Goal: Information Seeking & Learning: Learn about a topic

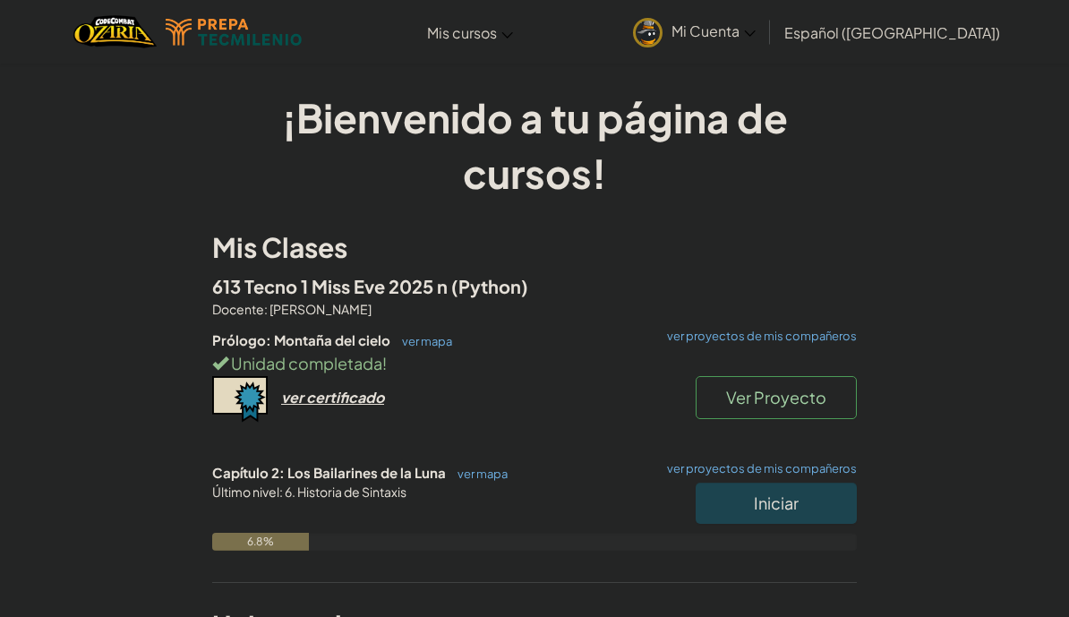
click at [718, 492] on button "Iniciar" at bounding box center [776, 503] width 161 height 41
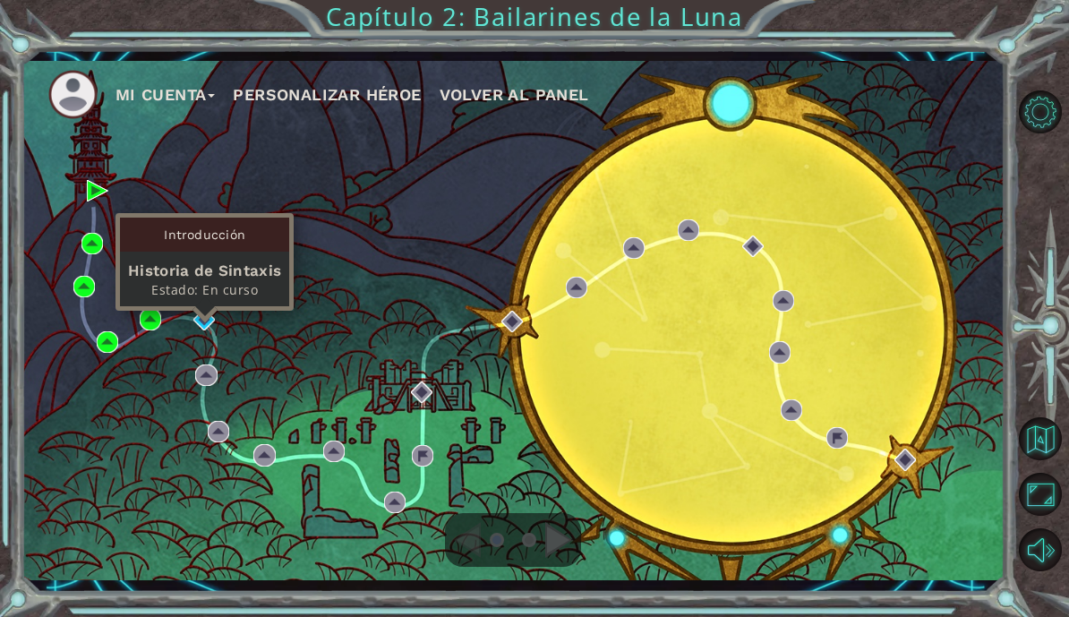
click at [184, 225] on div "Introducción" at bounding box center [204, 235] width 169 height 34
click at [192, 268] on div "Historia de Sintaxis" at bounding box center [204, 270] width 153 height 21
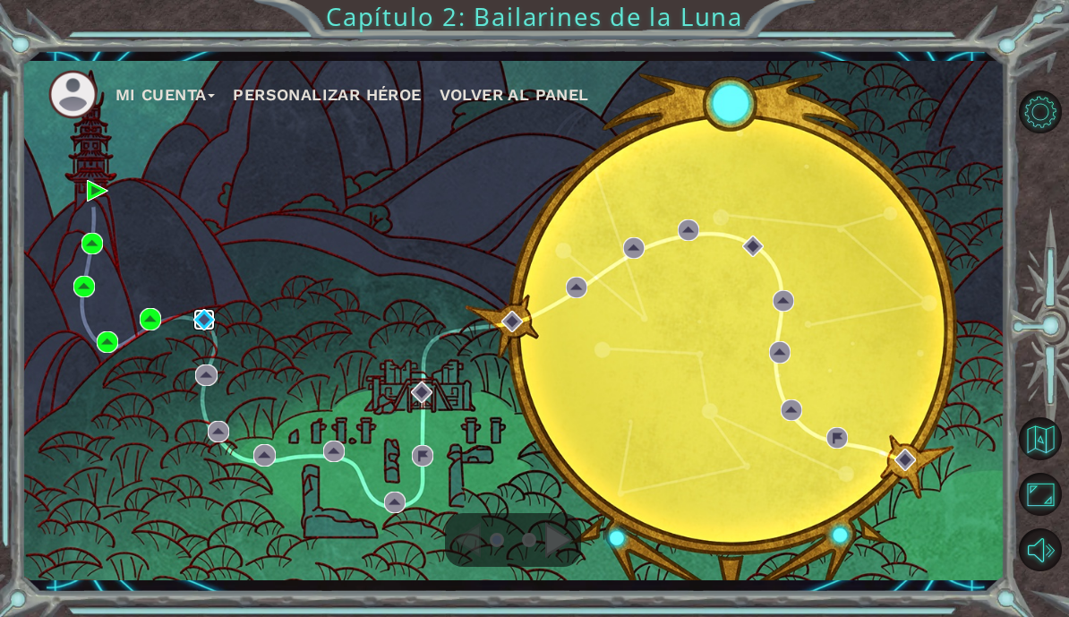
click at [203, 326] on img at bounding box center [203, 319] width 21 height 21
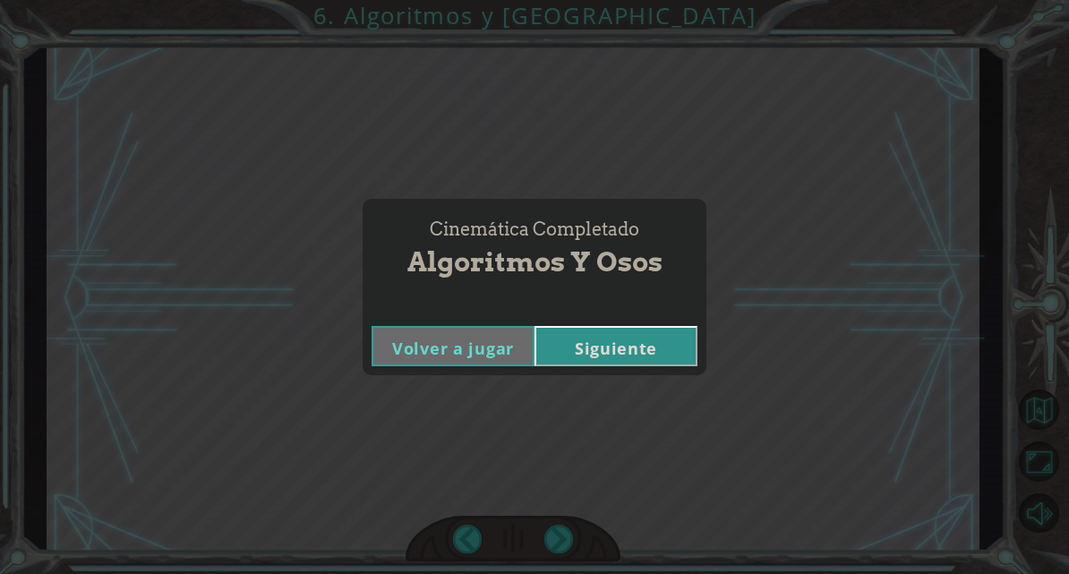
click at [630, 355] on button "Siguiente" at bounding box center [615, 346] width 163 height 40
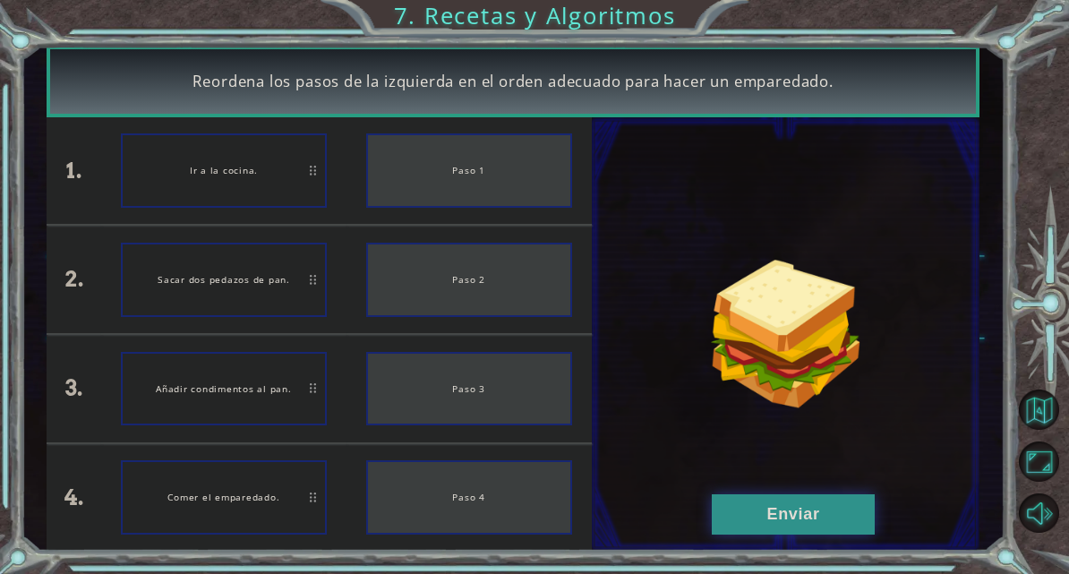
click at [826, 532] on button "Enviar" at bounding box center [793, 514] width 163 height 40
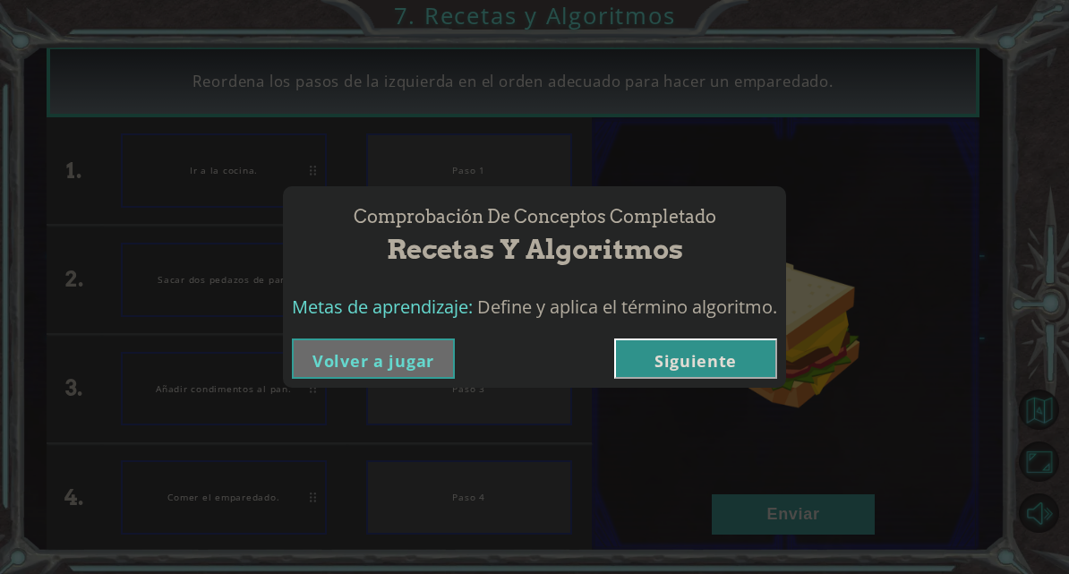
click at [738, 366] on button "Siguiente" at bounding box center [695, 358] width 163 height 40
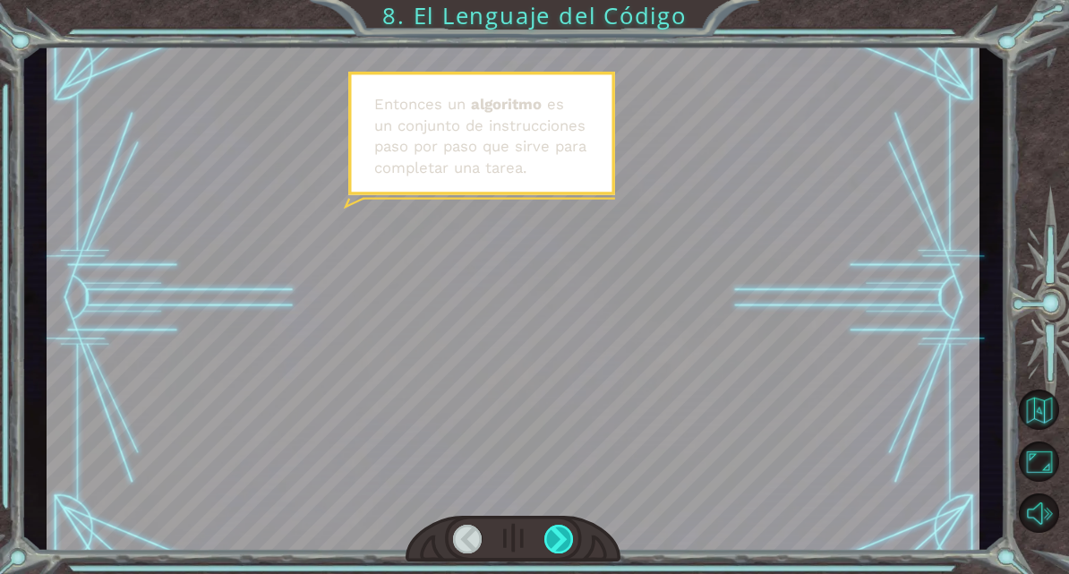
click at [557, 542] on div at bounding box center [559, 539] width 30 height 29
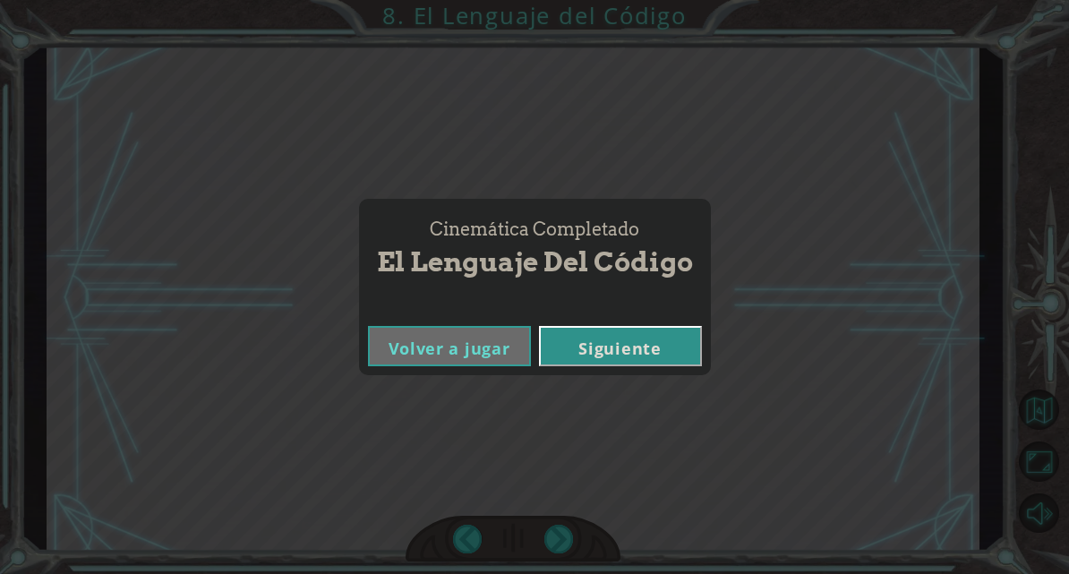
click at [650, 364] on button "Siguiente" at bounding box center [620, 346] width 163 height 40
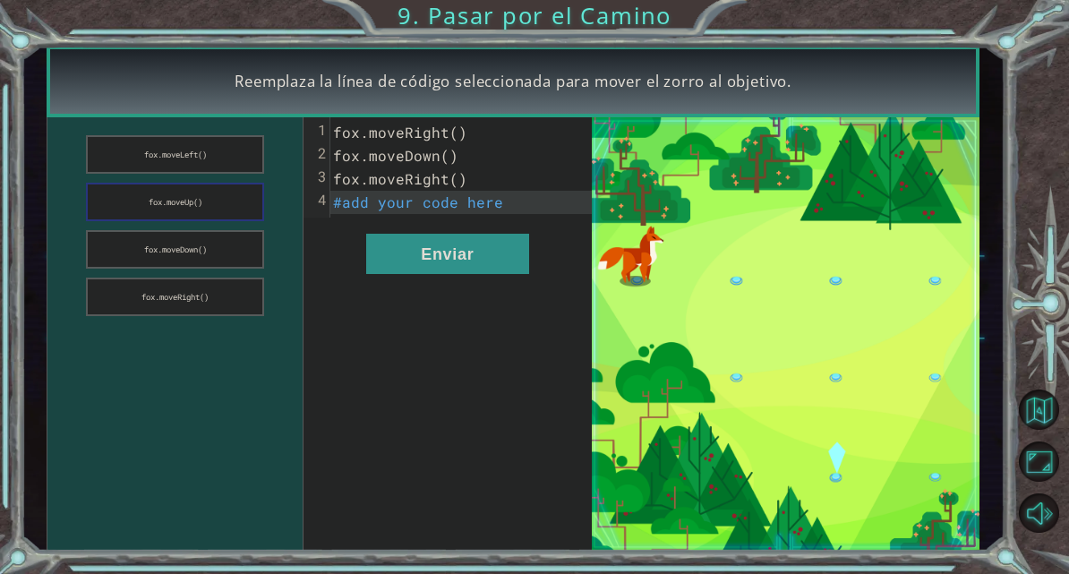
click at [153, 205] on button "fox.moveUp()" at bounding box center [175, 202] width 178 height 38
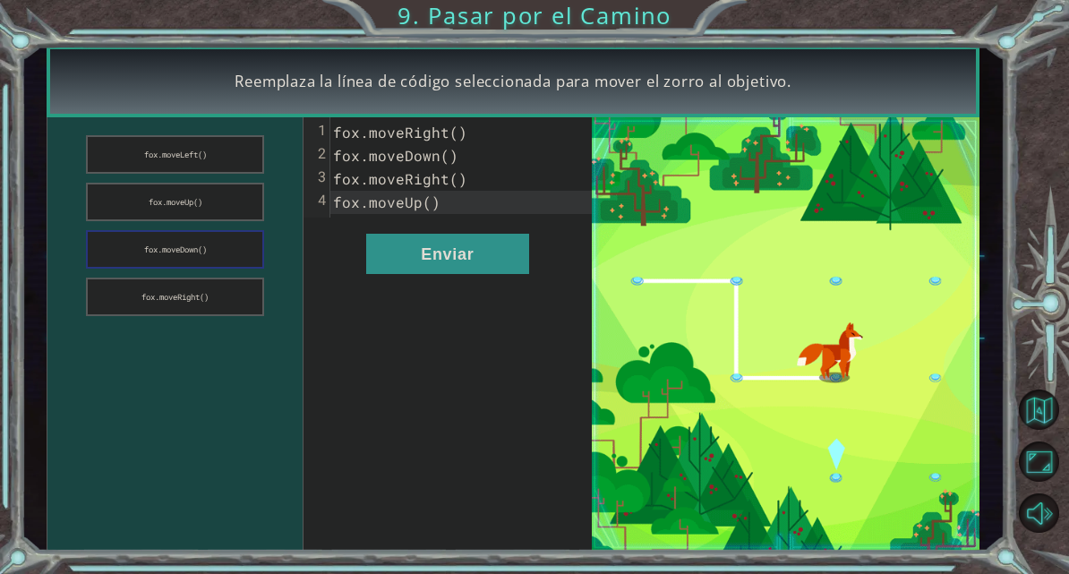
click at [143, 249] on button "fox.moveDown()" at bounding box center [175, 249] width 178 height 38
click at [421, 260] on button "Enviar" at bounding box center [447, 254] width 163 height 40
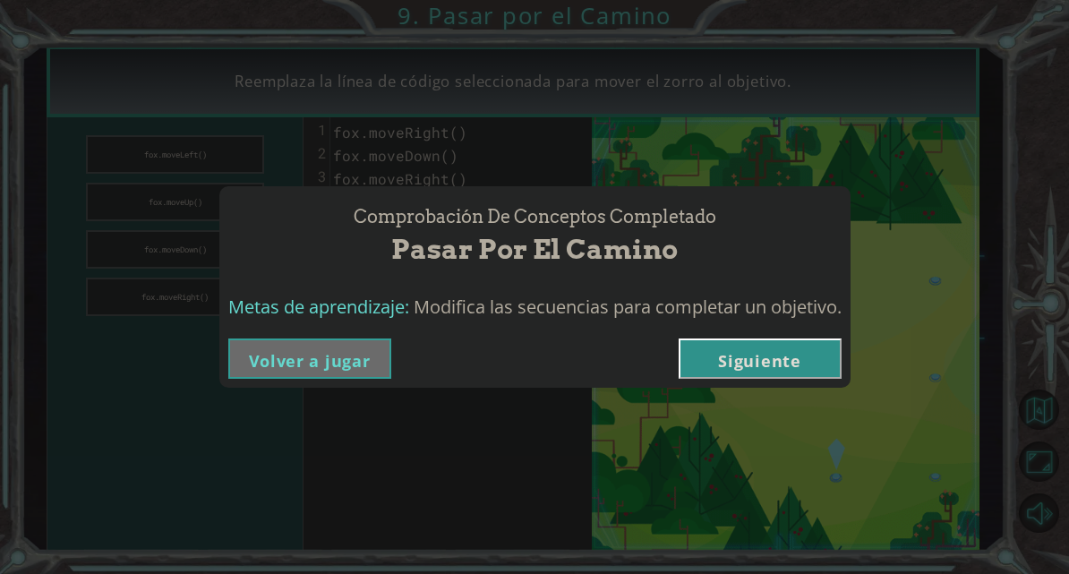
click at [795, 377] on button "Siguiente" at bounding box center [760, 358] width 163 height 40
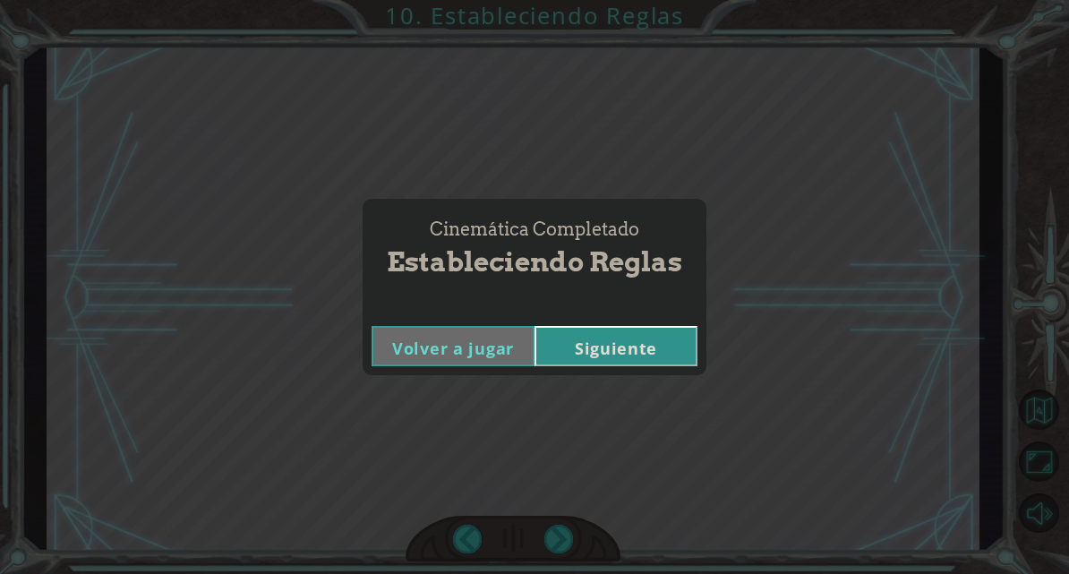
click at [646, 329] on div "Volver a jugar [GEOGRAPHIC_DATA]" at bounding box center [535, 346] width 344 height 58
click at [636, 366] on button "Siguiente" at bounding box center [615, 346] width 163 height 40
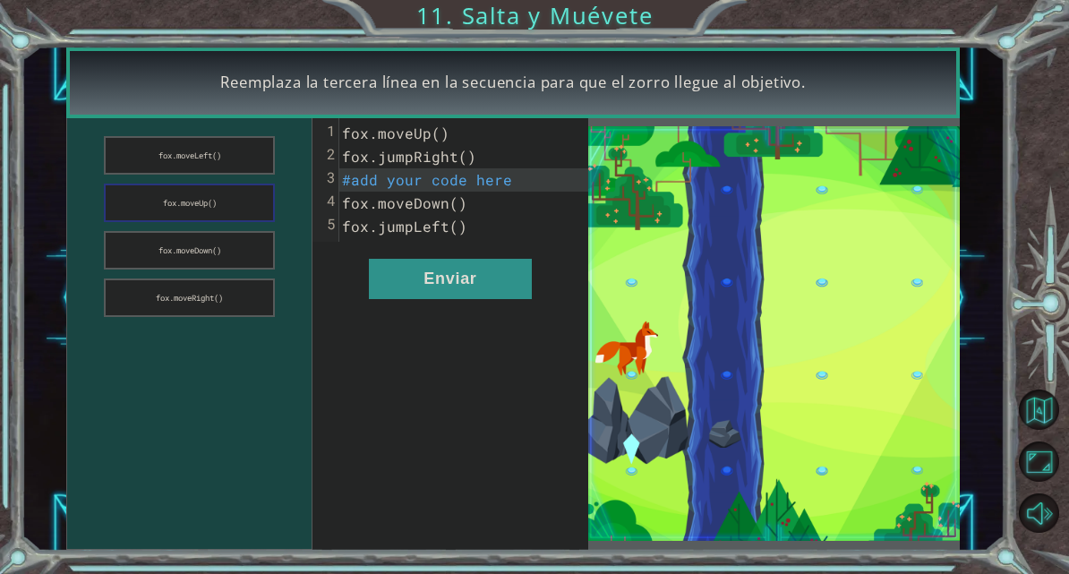
click at [170, 206] on button "fox.moveUp()" at bounding box center [189, 203] width 171 height 38
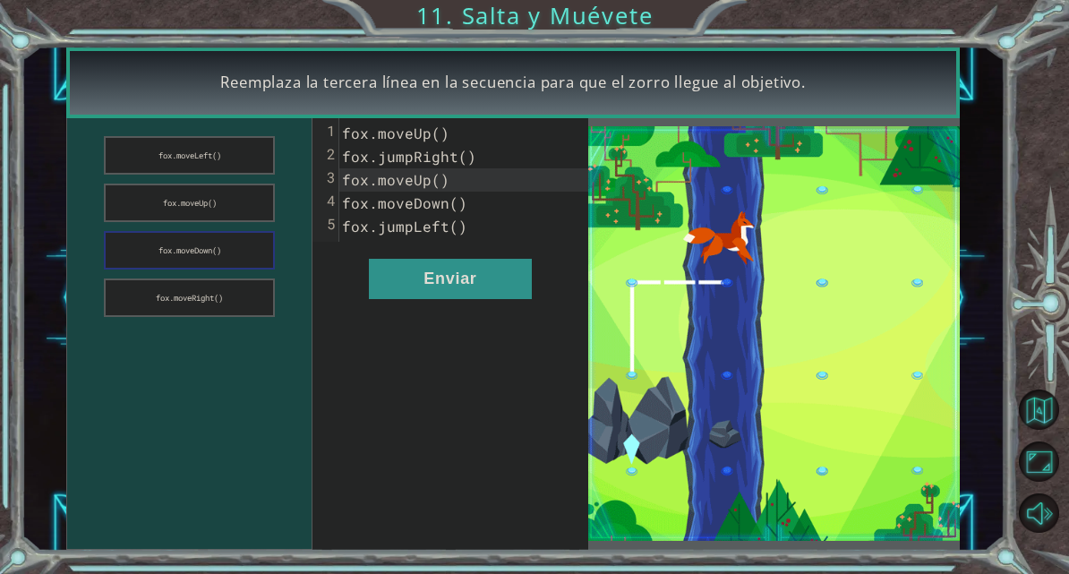
click at [170, 259] on button "fox.moveDown()" at bounding box center [189, 250] width 171 height 38
click at [429, 290] on button "Enviar" at bounding box center [450, 279] width 163 height 40
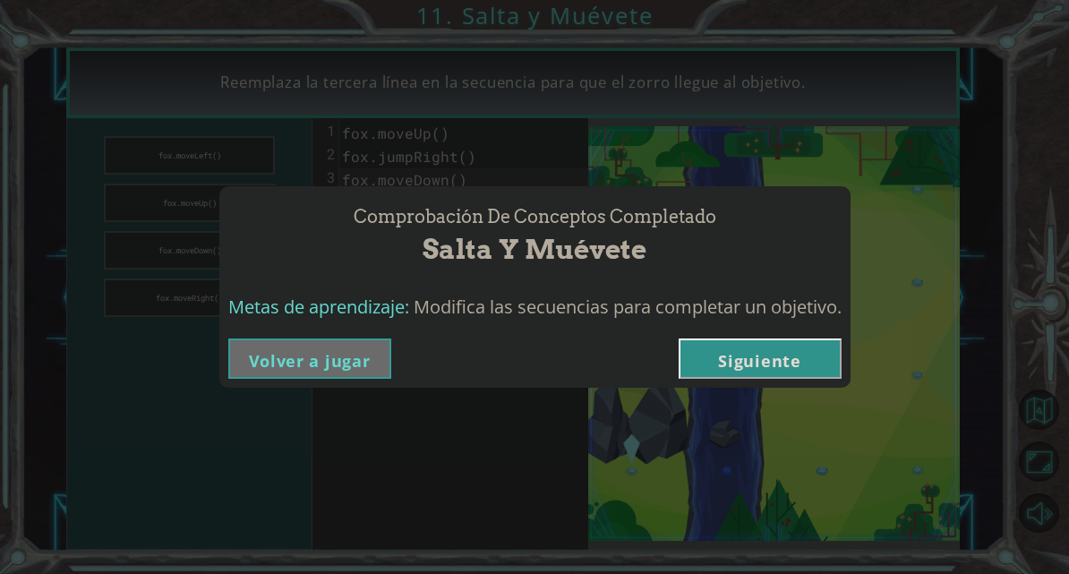
click at [774, 369] on button "Siguiente" at bounding box center [760, 358] width 163 height 40
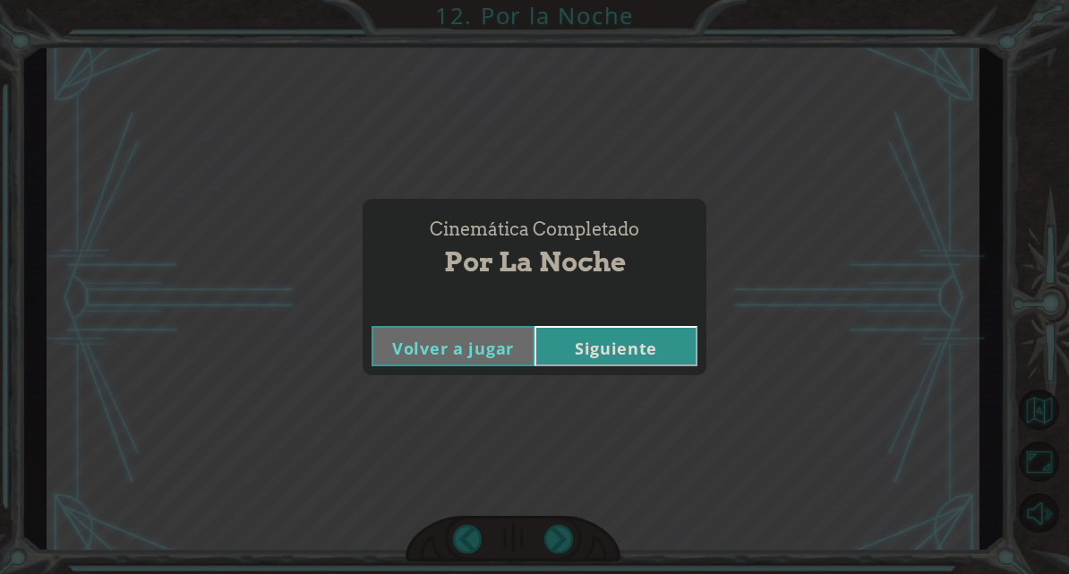
click at [644, 364] on button "Siguiente" at bounding box center [615, 346] width 163 height 40
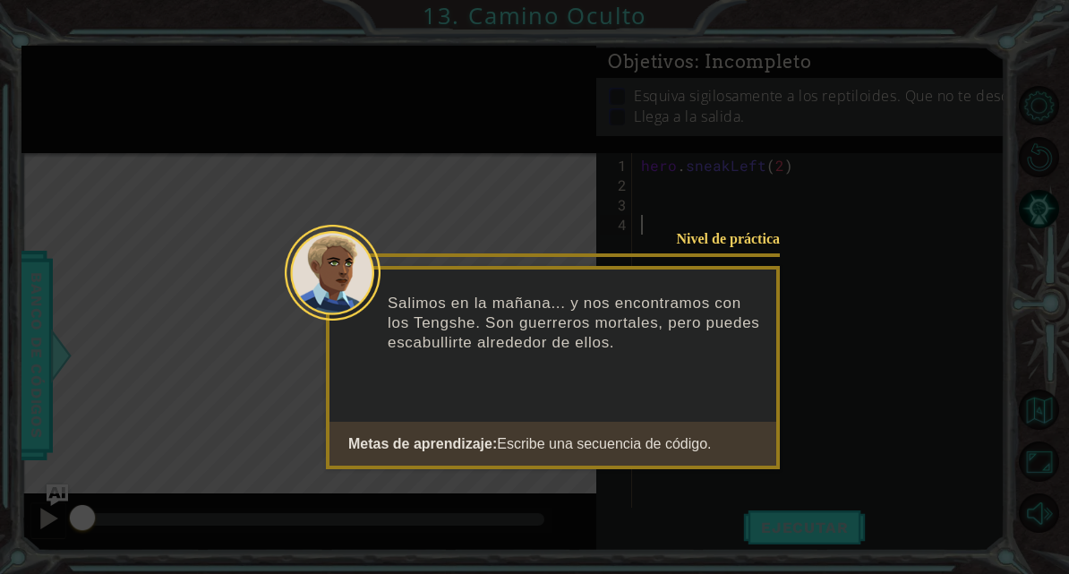
click at [756, 477] on button "Start" at bounding box center [729, 489] width 102 height 29
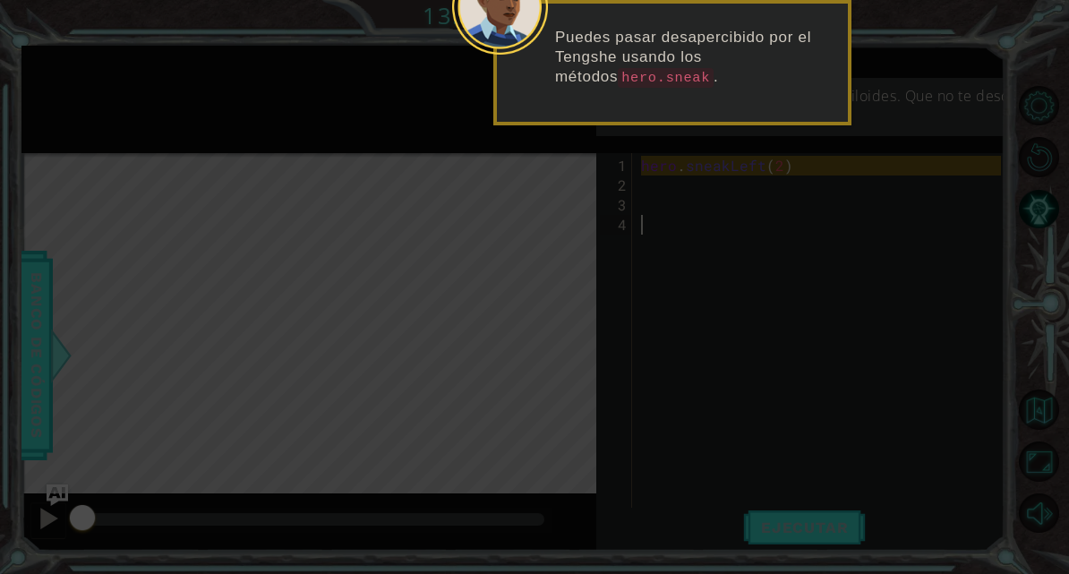
click at [826, 113] on div "Puedes pasar desapercibido por el Tengshe usando los métodos hero.sneak ." at bounding box center [672, 66] width 351 height 111
click at [817, 139] on icon at bounding box center [534, 93] width 1069 height 1005
click at [757, 136] on icon at bounding box center [534, 93] width 1069 height 1005
click at [774, 105] on div "Puedes pasar desapercibido por el Tengshe usando los métodos hero.sneak ." at bounding box center [672, 66] width 351 height 111
click at [493, 89] on div "Puedes pasar desapercibido por el Tengshe usando los métodos hero.sneak ." at bounding box center [672, 62] width 358 height 125
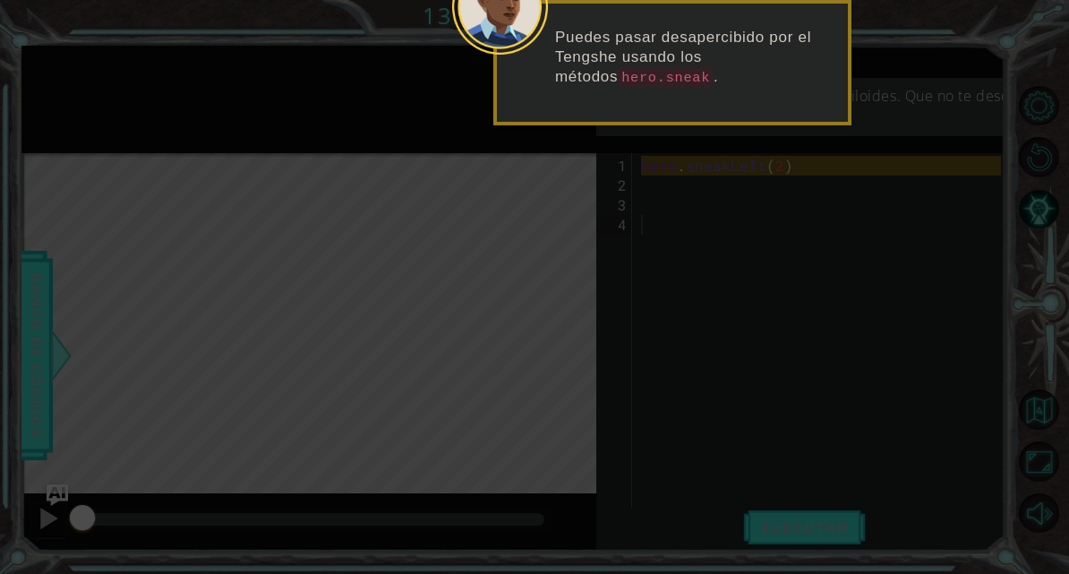
click at [777, 130] on icon at bounding box center [534, 93] width 1069 height 1005
click at [837, 125] on icon at bounding box center [534, 93] width 1069 height 1005
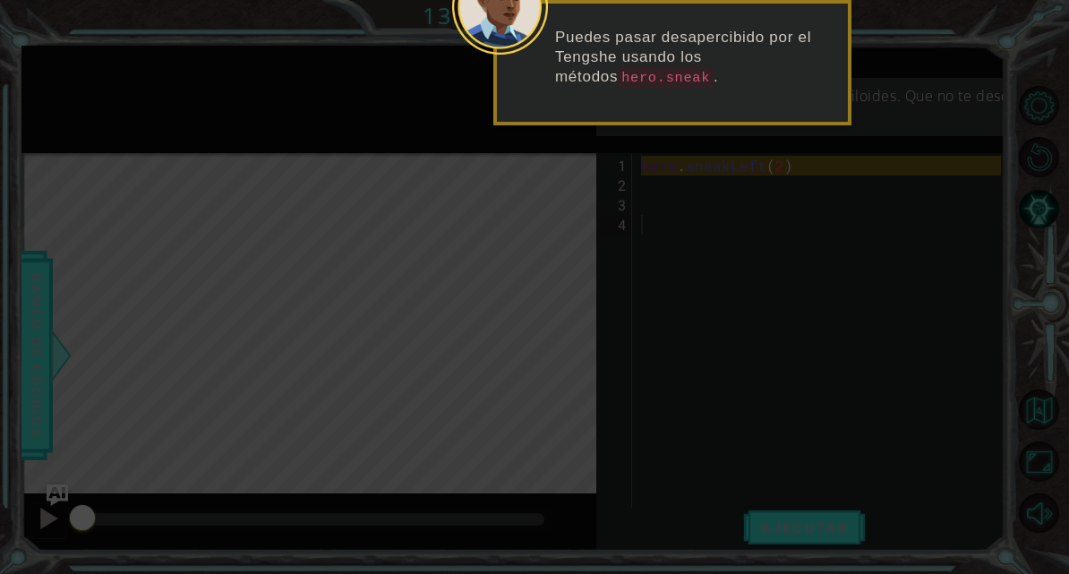
click at [821, 84] on p "Puedes pasar desapercibido por el Tengshe usando los métodos hero.sneak ." at bounding box center [695, 58] width 280 height 60
click at [820, 89] on div "Puedes pasar desapercibido por el Tengshe usando los métodos hero.sneak ." at bounding box center [672, 66] width 351 height 111
click at [851, 7] on icon at bounding box center [534, 93] width 1069 height 1005
click at [764, 9] on header at bounding box center [672, 7] width 351 height 7
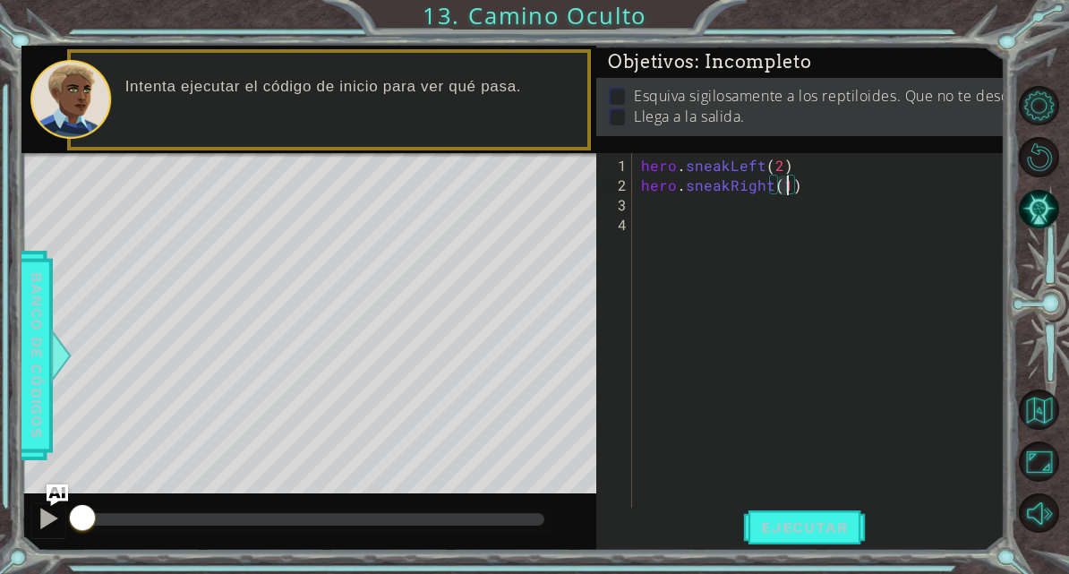
scroll to position [22, 32]
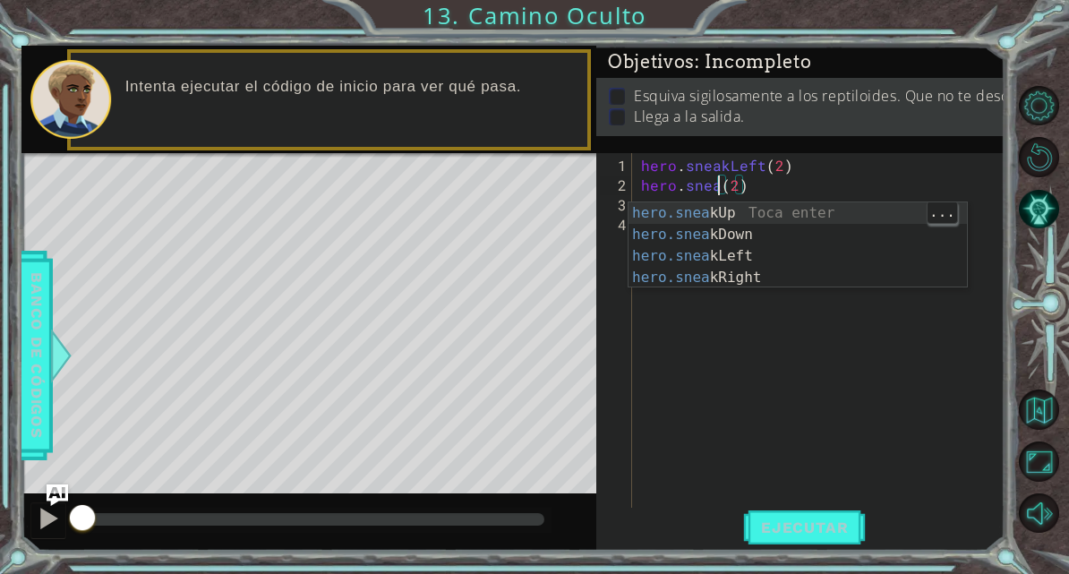
click at [804, 208] on div "hero.snea kUp Toca enter hero.snea kDown Toca enter hero.snea kLeft Toca enter …" at bounding box center [797, 266] width 338 height 129
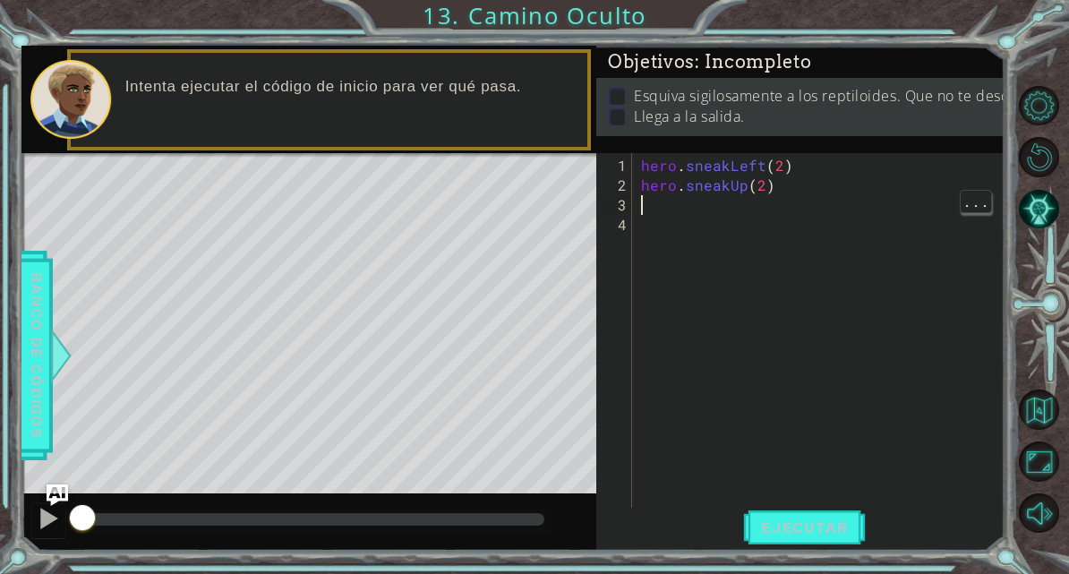
click at [759, 210] on div "hero . sneakLeft ( 2 ) hero . sneakUp ( 2 )" at bounding box center [823, 363] width 372 height 414
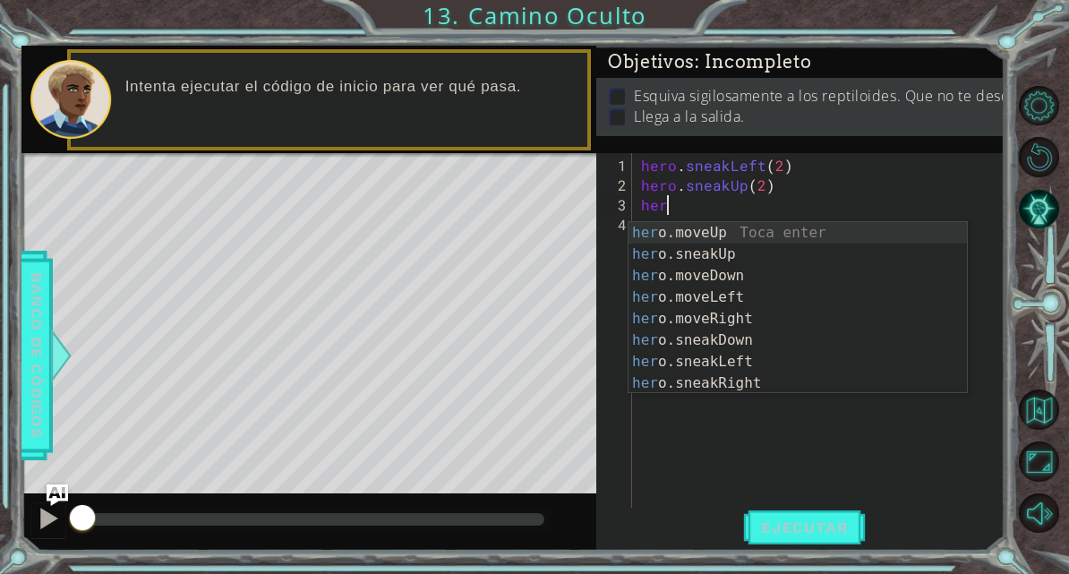
scroll to position [22, 57]
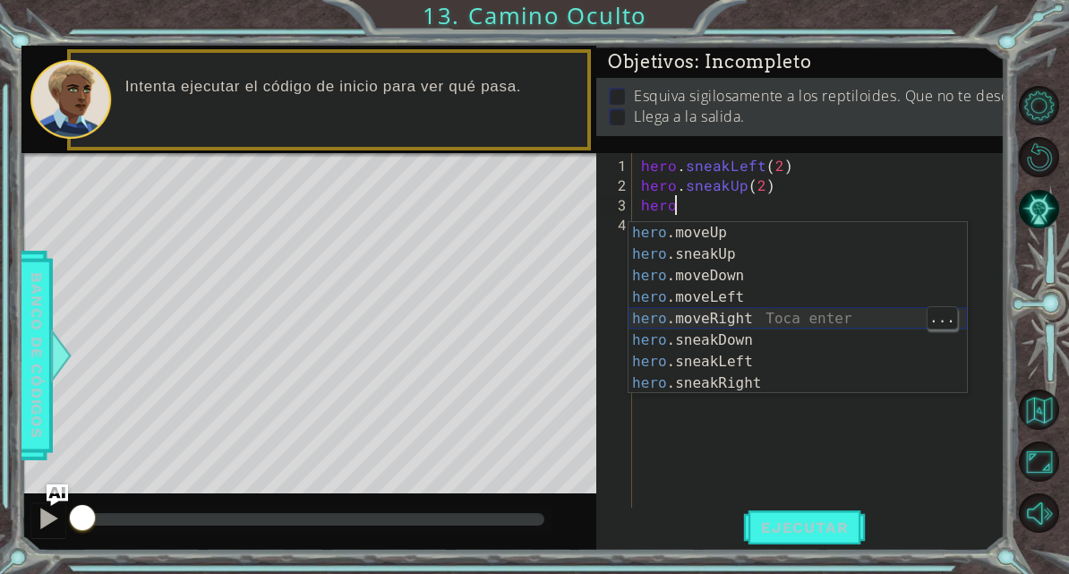
click at [817, 316] on div "hero .moveUp Toca enter hero .sneakUp Toca enter hero .moveDown Toca enter hero…" at bounding box center [797, 329] width 338 height 215
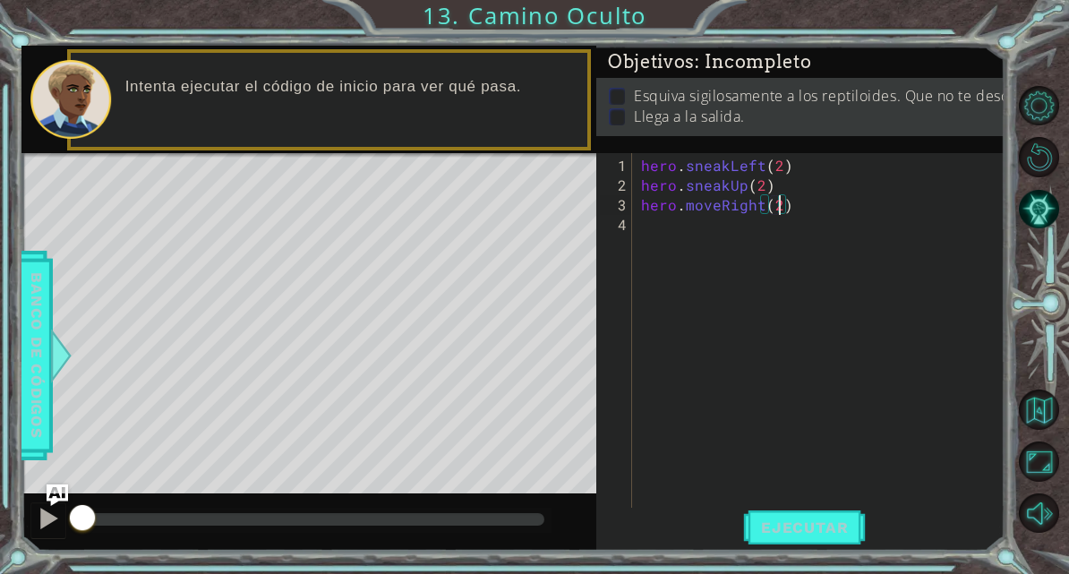
scroll to position [22, 32]
click at [817, 534] on button "Ejecutar" at bounding box center [804, 527] width 123 height 39
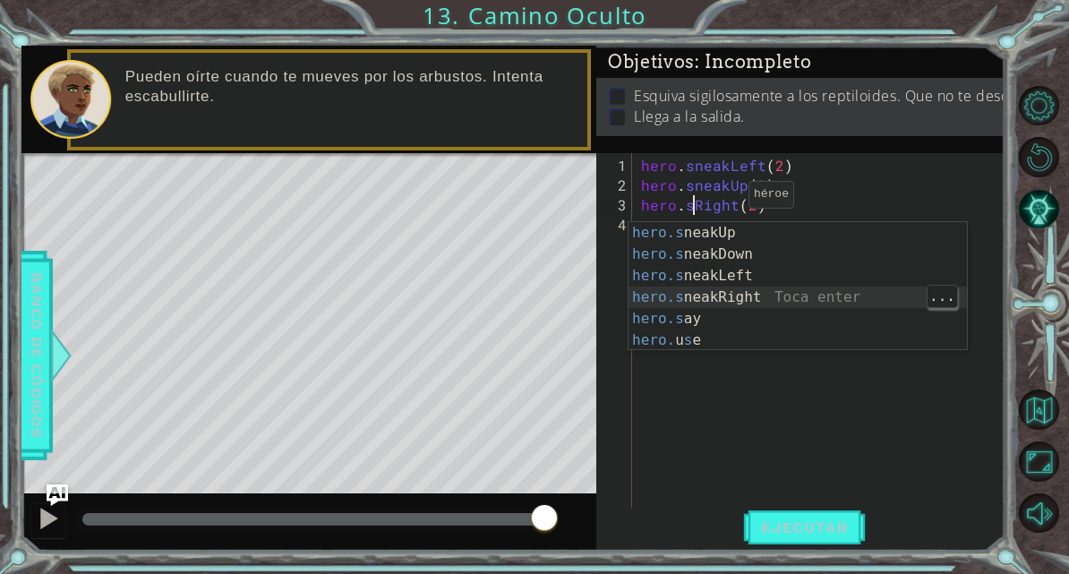
click at [780, 291] on div "hero.s neakUp Toca enter hero.s neakDown Toca enter hero.s neakLeft Toca enter …" at bounding box center [797, 308] width 338 height 172
type textarea "abcde fg"
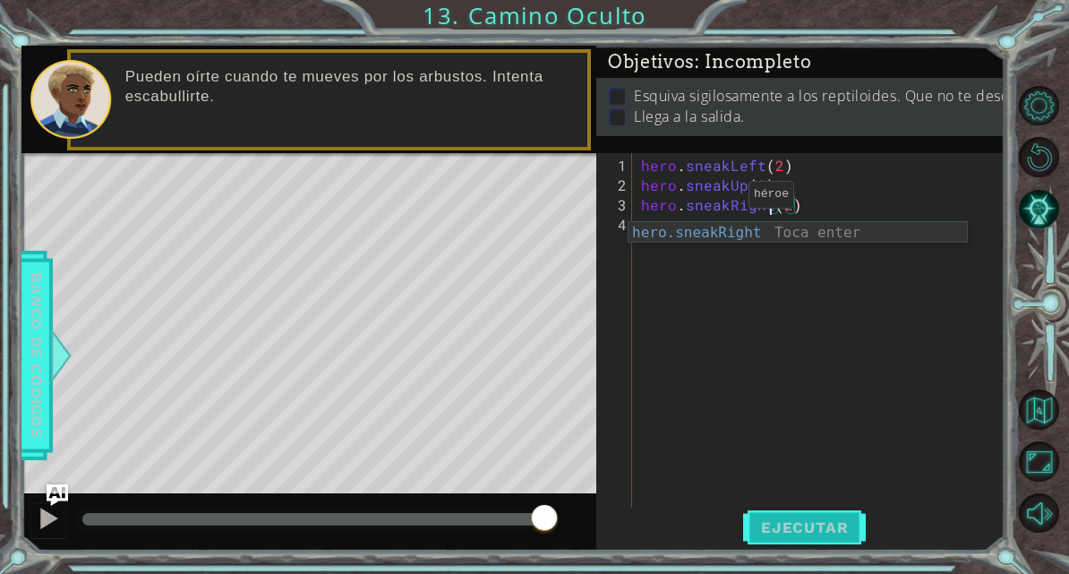
click at [818, 534] on button "Ejecutar" at bounding box center [804, 527] width 123 height 39
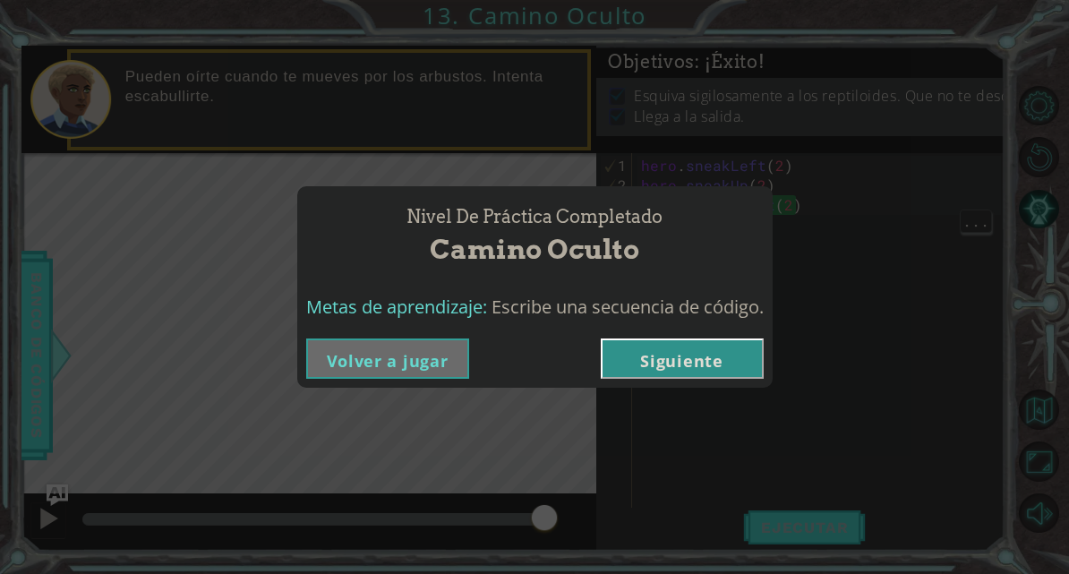
click at [688, 356] on button "Siguiente" at bounding box center [682, 358] width 163 height 40
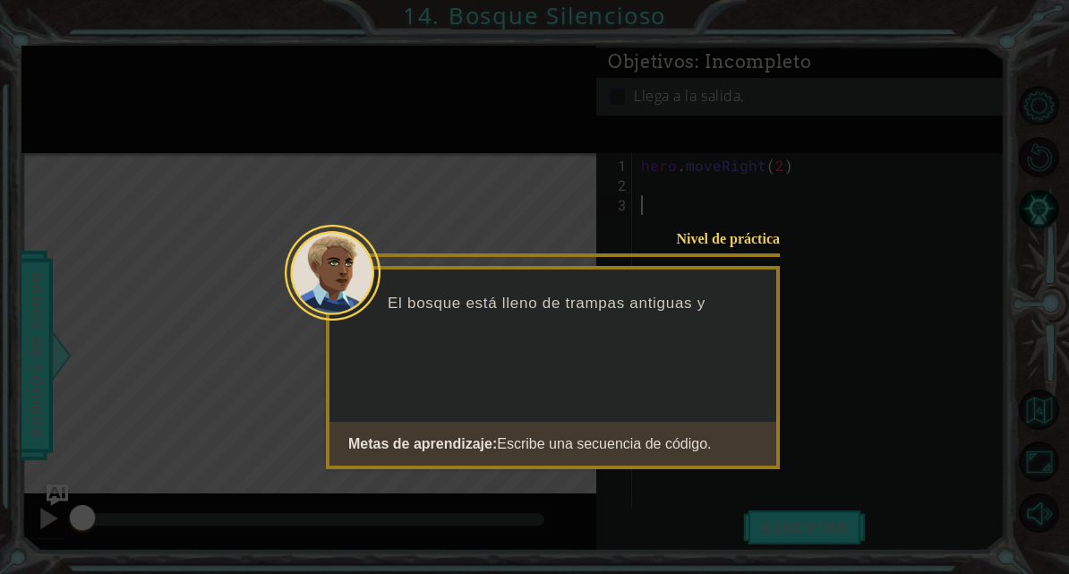
click at [736, 483] on button "Start" at bounding box center [729, 489] width 102 height 29
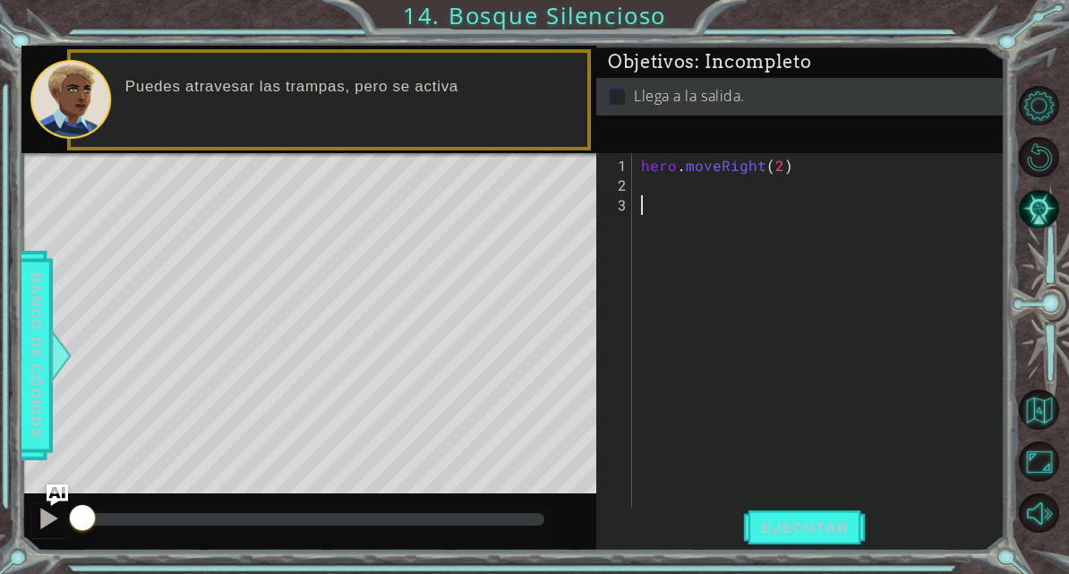
click at [363, 30] on div "1 ההההההההההההההההההההההההההההההההההההההההההההההההההההההההההההההההההההההההההההה…" at bounding box center [534, 287] width 1069 height 574
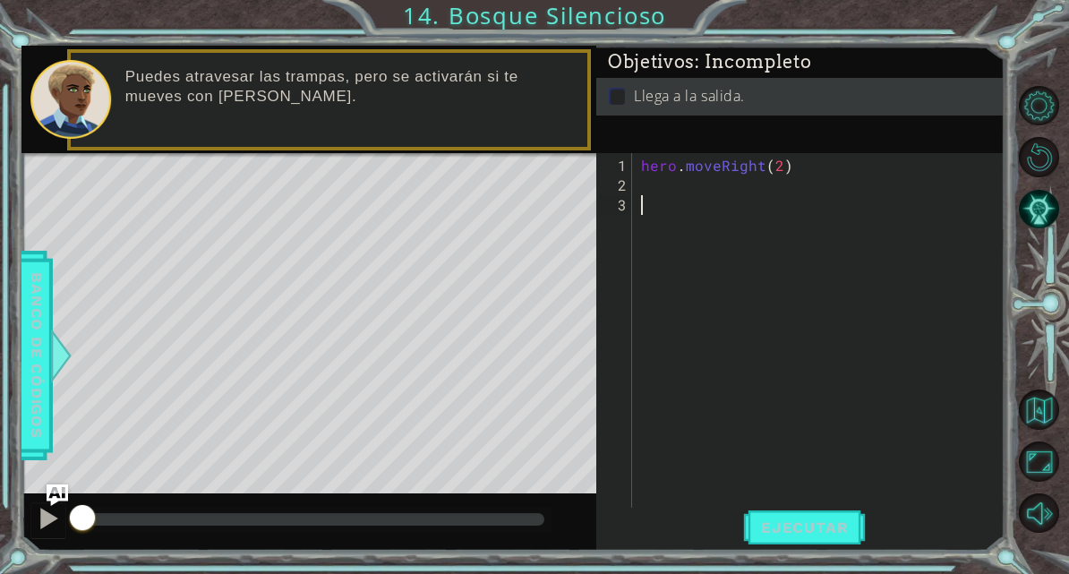
click at [337, 42] on div "1 ההההההההההההההההההההההההההההההההההההההההההההההההההההההההההההההההההההההההההההה…" at bounding box center [534, 287] width 1069 height 574
click at [320, 34] on div "1 ההההההההההההההההההההההההההההההההההההההההההההההההההההההההההההההההההההההההההההה…" at bounding box center [534, 287] width 1069 height 574
click at [209, 35] on div "1 ההההההההההההההההההההההההההההההההההההההההההההההההההההההההההההההההההההההההההההה…" at bounding box center [534, 287] width 1069 height 574
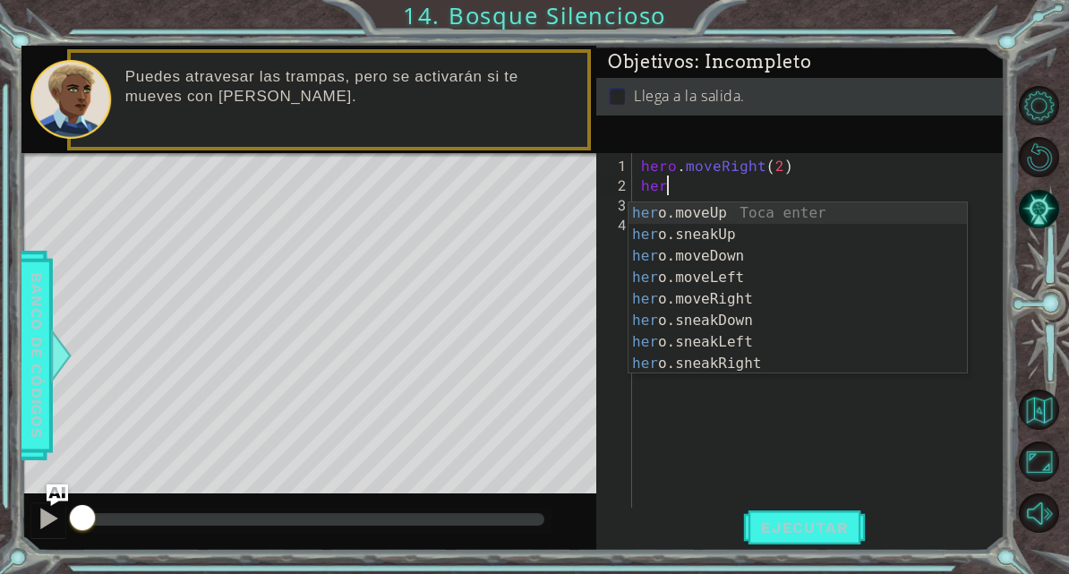
scroll to position [22, 49]
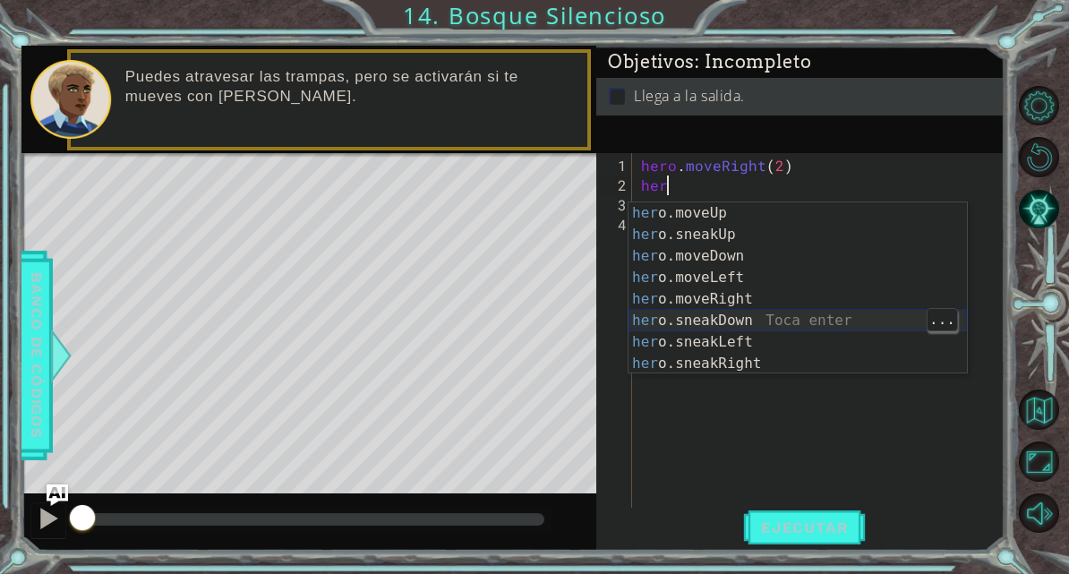
click at [807, 317] on div "her o.moveUp Toca enter her o.sneakUp Toca enter her o.moveDown Toca enter her …" at bounding box center [797, 309] width 338 height 215
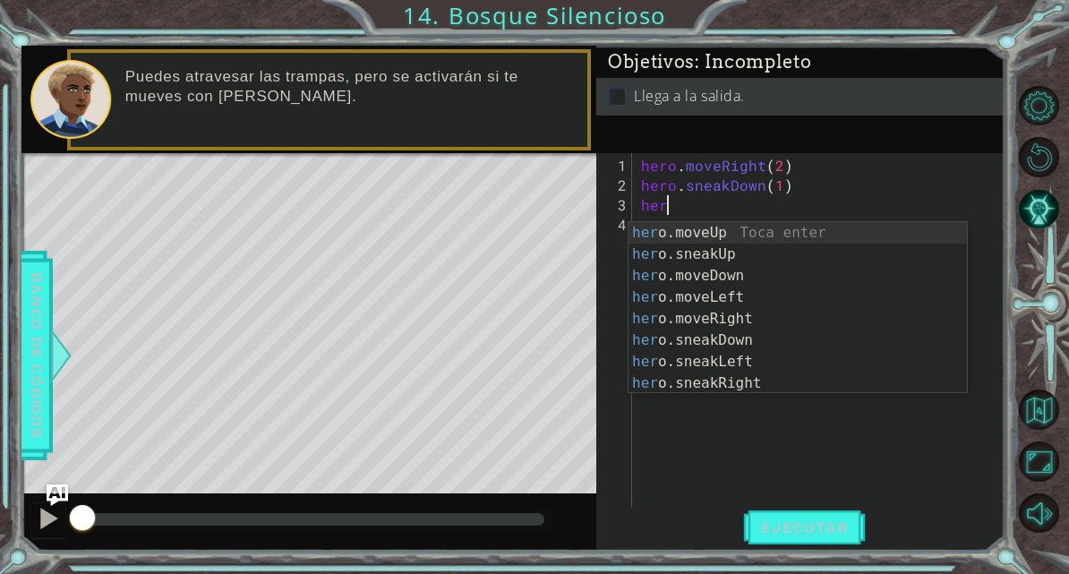
scroll to position [22, 57]
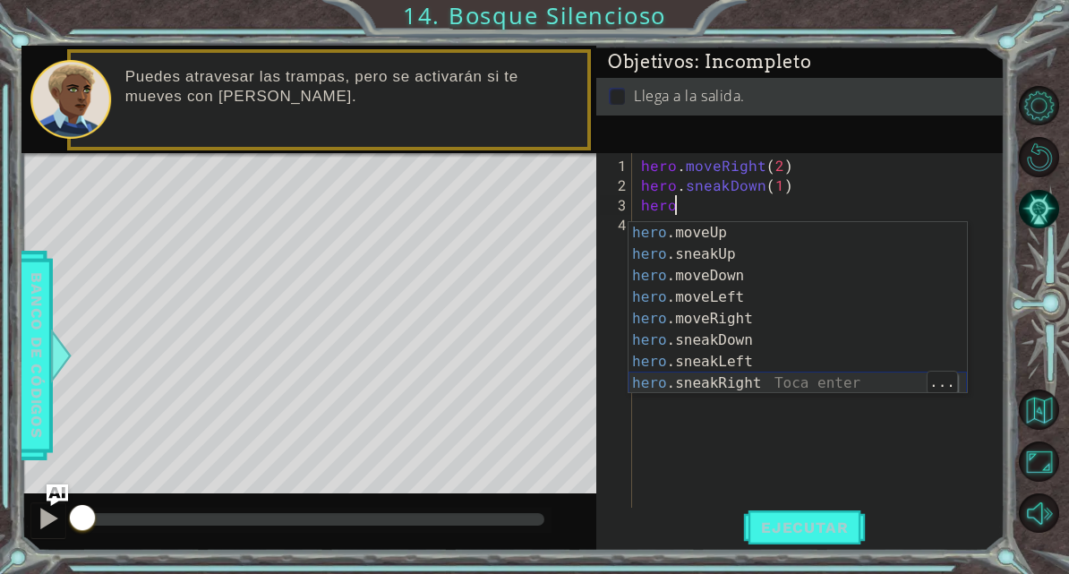
click at [784, 385] on div "hero .moveUp Toca enter hero .sneakUp Toca enter hero .moveDown Toca enter hero…" at bounding box center [797, 329] width 338 height 215
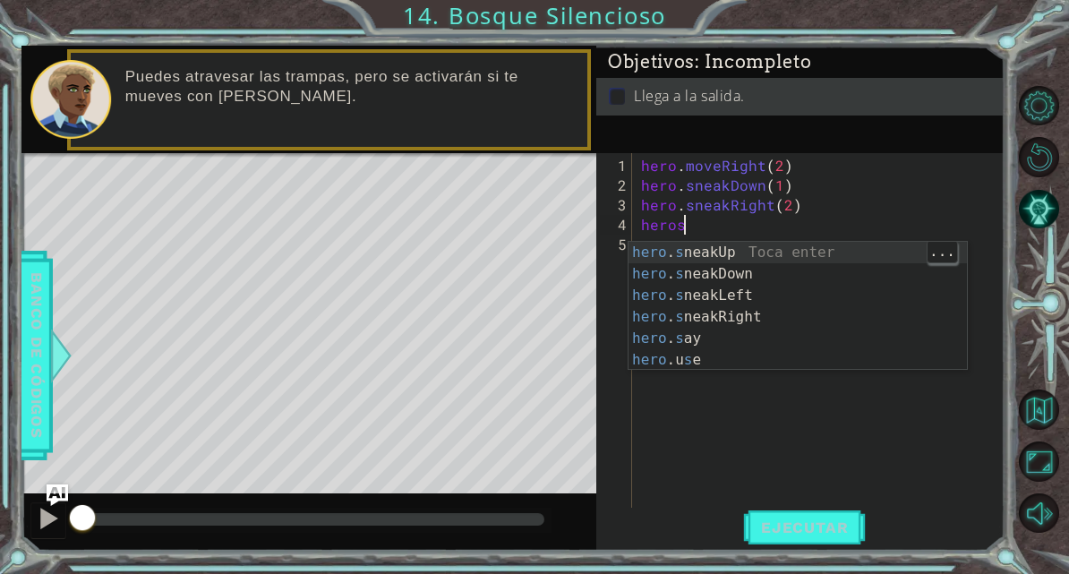
click at [797, 245] on div "hero . s neakUp Toca enter hero . s neakDown Toca enter hero . s neakLeft Toca …" at bounding box center [797, 328] width 338 height 172
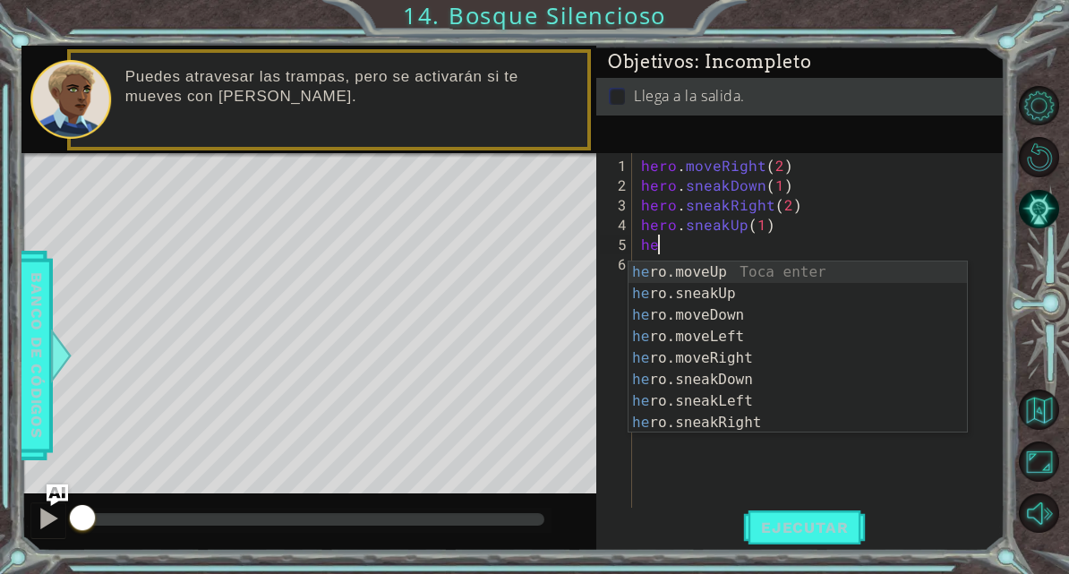
scroll to position [22, 40]
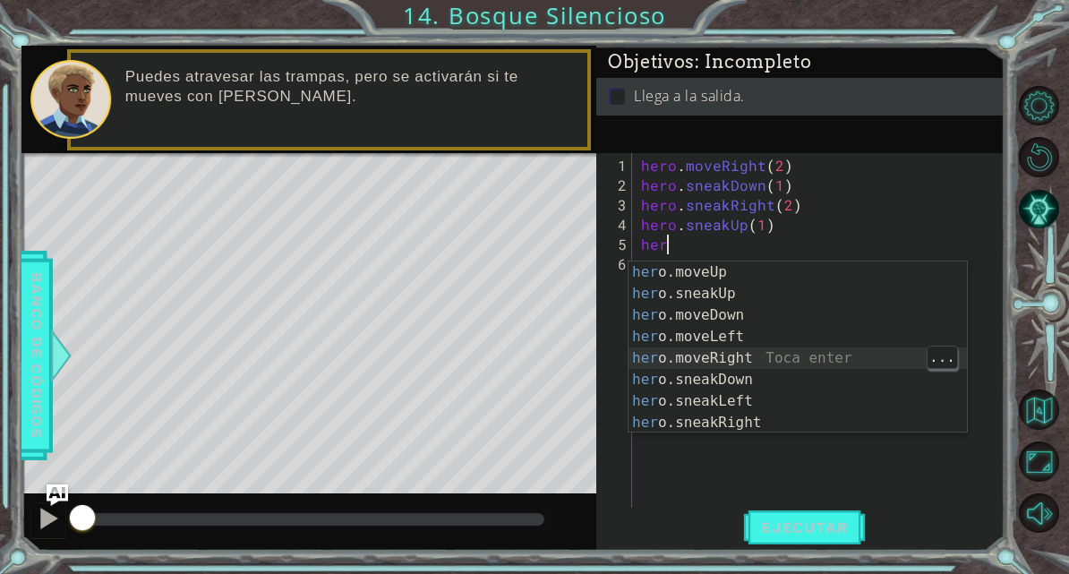
click at [807, 358] on div "her o.moveUp Toca enter her o.sneakUp Toca enter her o.moveDown Toca enter her …" at bounding box center [797, 368] width 338 height 215
type textarea "abcde fg"
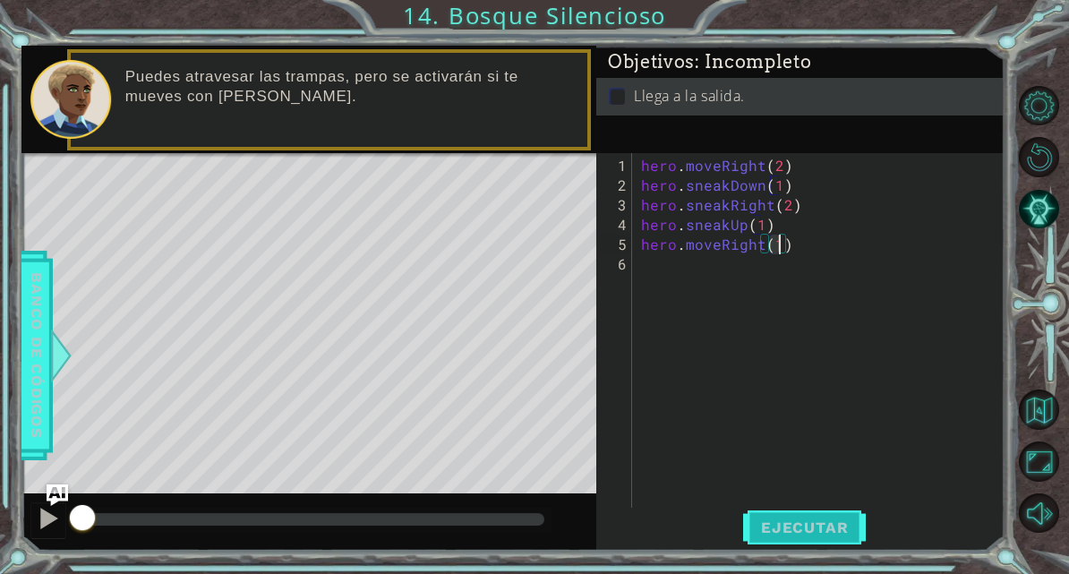
click at [821, 536] on span "Ejecutar" at bounding box center [804, 527] width 123 height 18
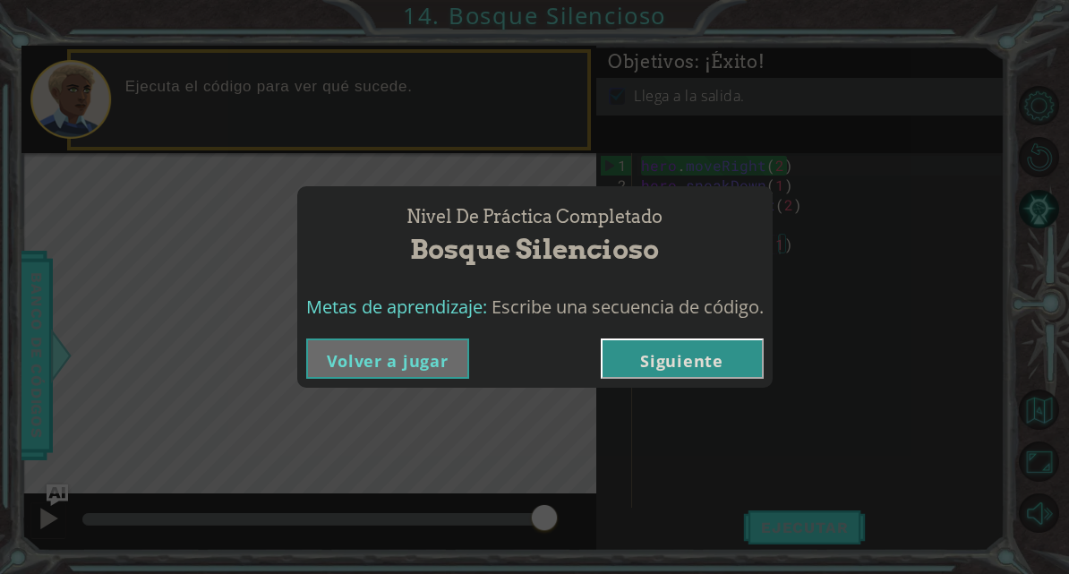
click at [699, 359] on button "Siguiente" at bounding box center [682, 358] width 163 height 40
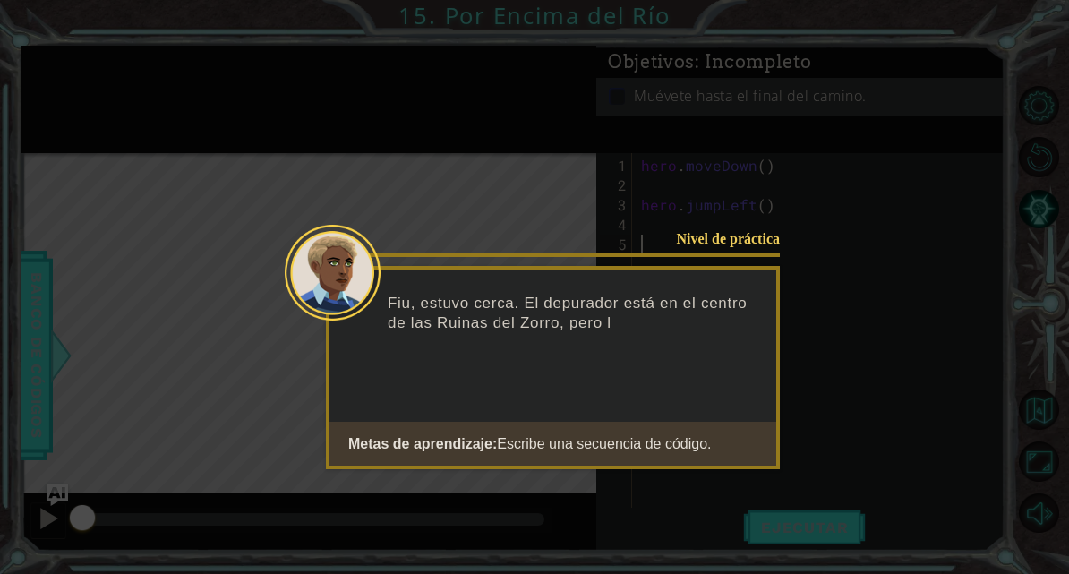
click at [712, 475] on button "Start" at bounding box center [729, 489] width 102 height 29
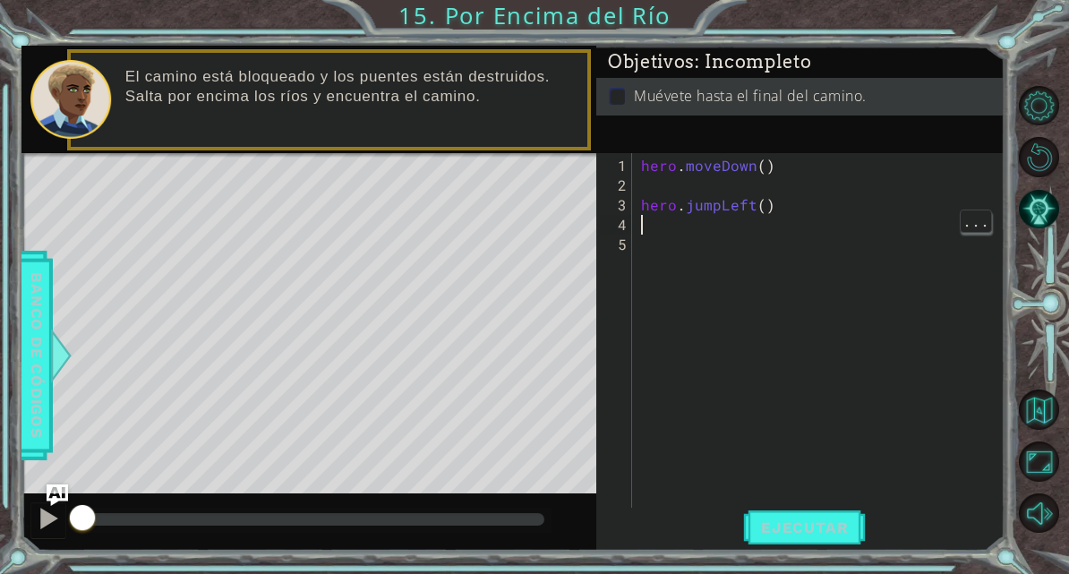
click at [714, 236] on div "hero . moveDown ( ) hero . jumpLeft ( )" at bounding box center [823, 363] width 372 height 414
click at [754, 267] on div "hero . moveDown ( ) hero . jumpLeft ( )" at bounding box center [823, 363] width 372 height 414
click at [676, 185] on div "hero . moveDown ( ) hero . jumpLeft ( )" at bounding box center [823, 363] width 372 height 414
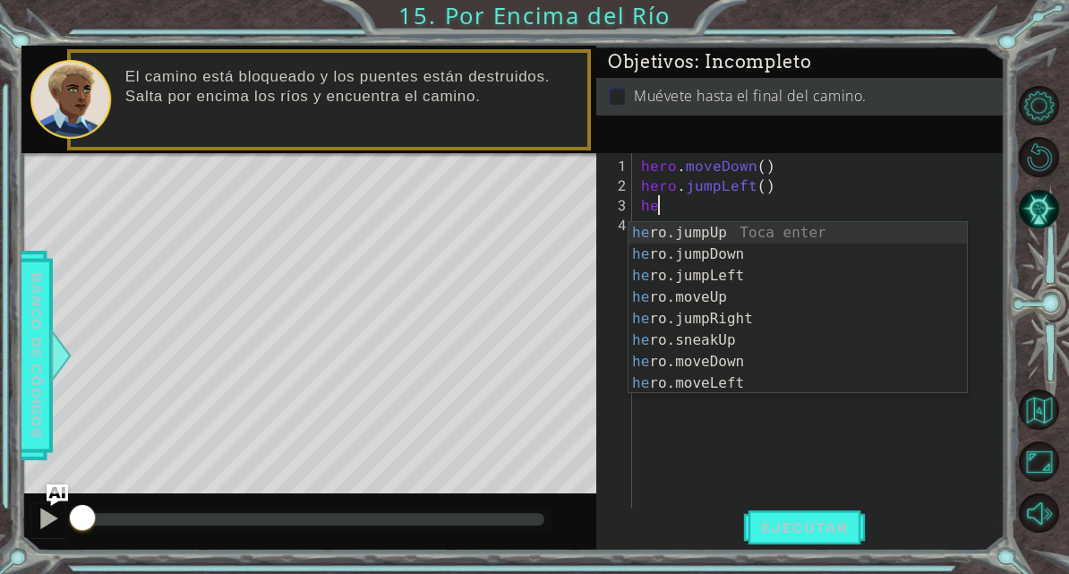
scroll to position [22, 49]
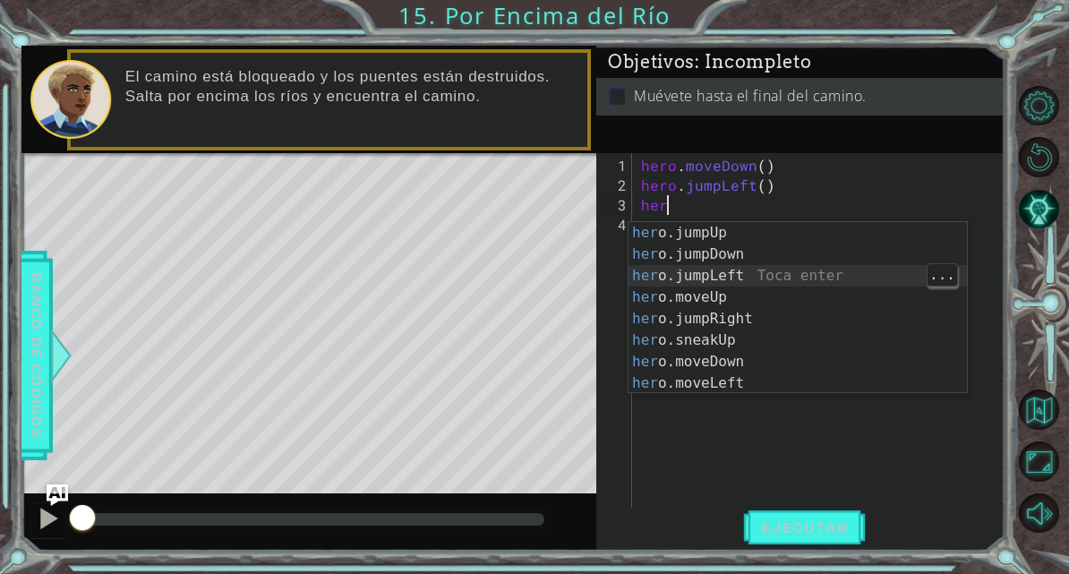
click at [748, 384] on div "her o.jumpUp Toca enter her o.jumpDown Toca enter her o.jumpLeft Toca enter her…" at bounding box center [797, 329] width 338 height 215
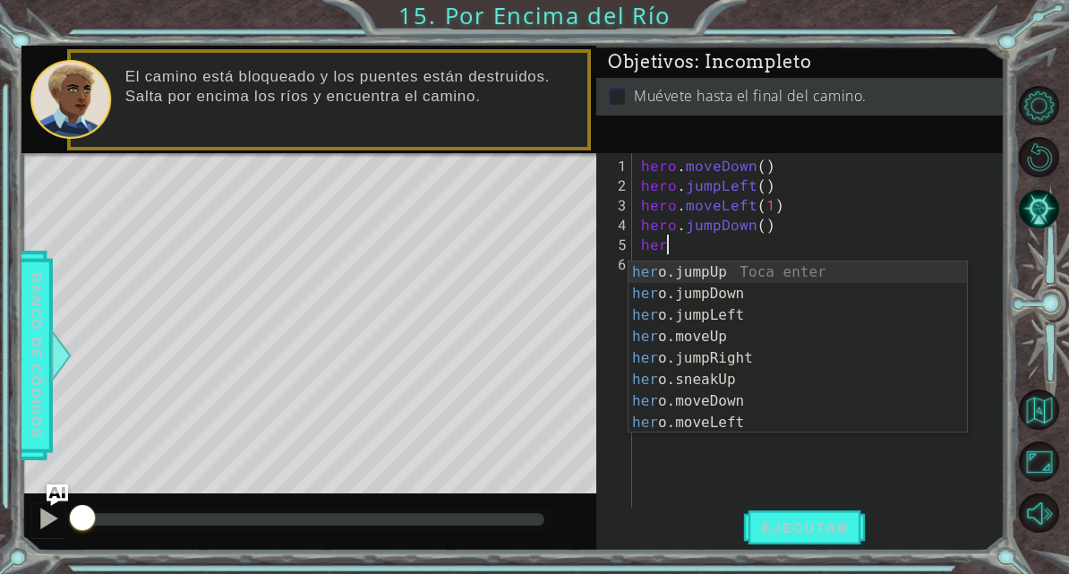
scroll to position [22, 57]
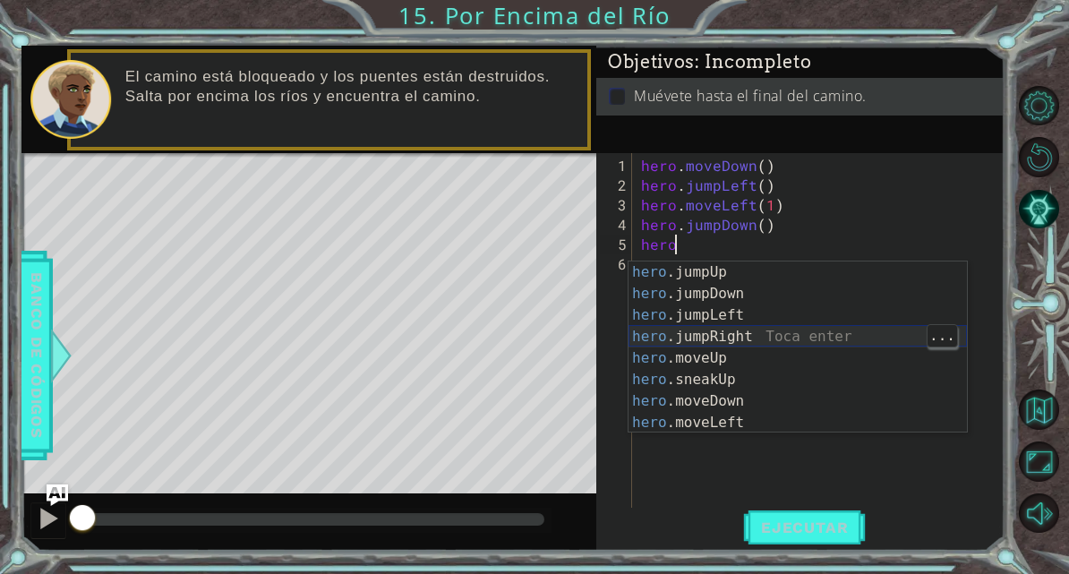
click at [804, 332] on div "hero .jumpUp Toca enter hero .jumpDown Toca enter hero .jumpLeft Toca enter her…" at bounding box center [797, 368] width 338 height 215
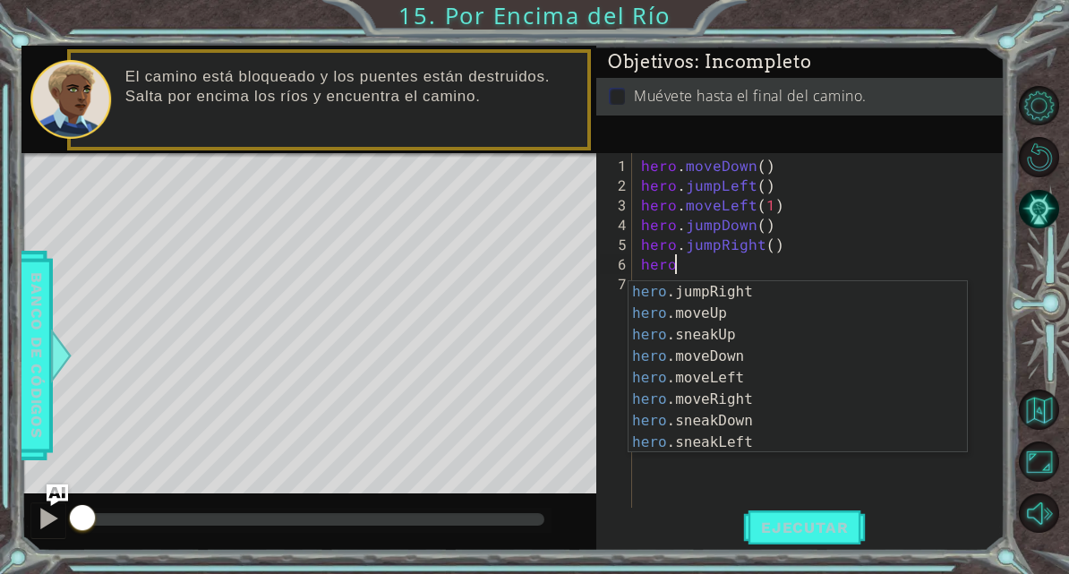
scroll to position [63, 0]
type textarea "abcde fg"
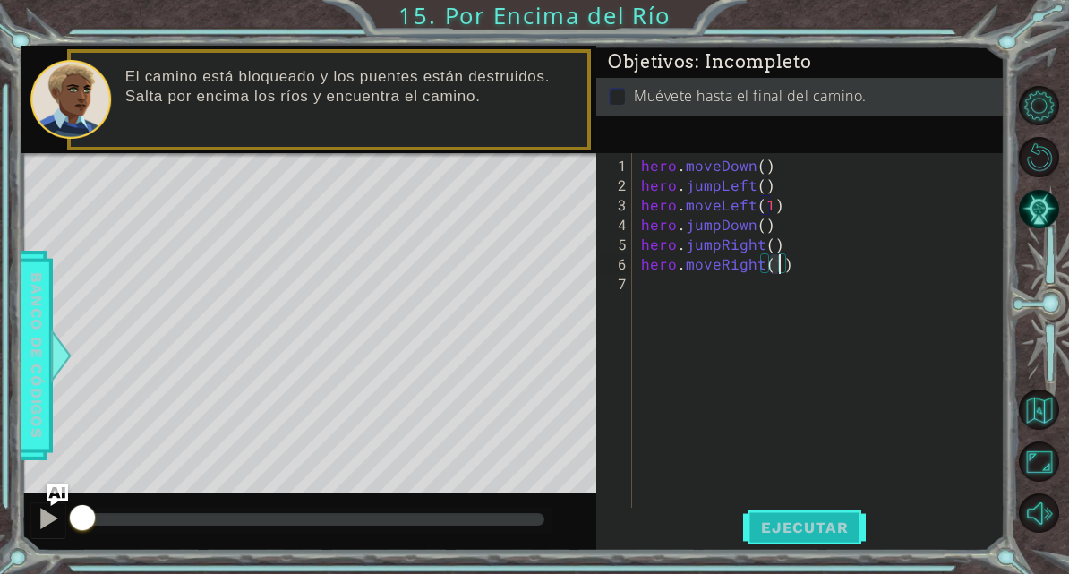
click at [839, 530] on button "Ejecutar" at bounding box center [804, 527] width 123 height 39
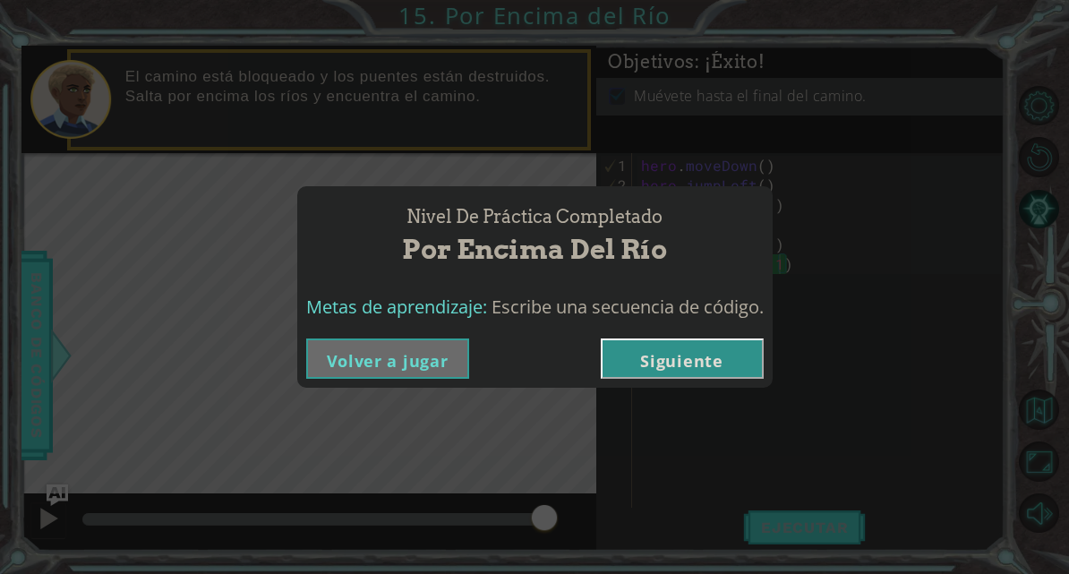
click at [720, 363] on button "Siguiente" at bounding box center [682, 358] width 163 height 40
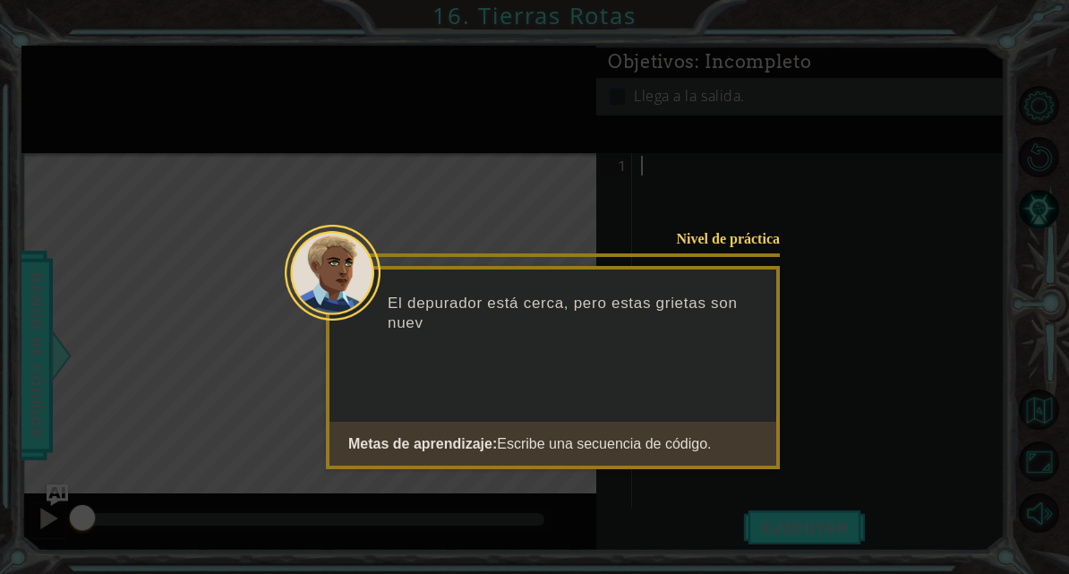
click at [887, 423] on icon at bounding box center [534, 298] width 1069 height 596
click at [882, 418] on icon at bounding box center [534, 298] width 1069 height 596
click at [847, 443] on icon at bounding box center [534, 298] width 1069 height 596
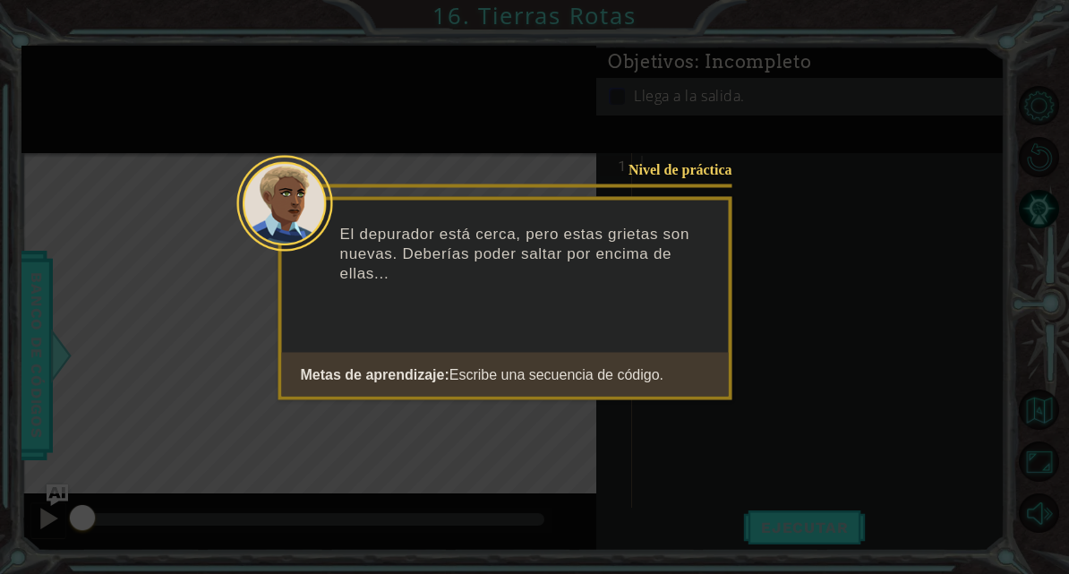
scroll to position [22, 0]
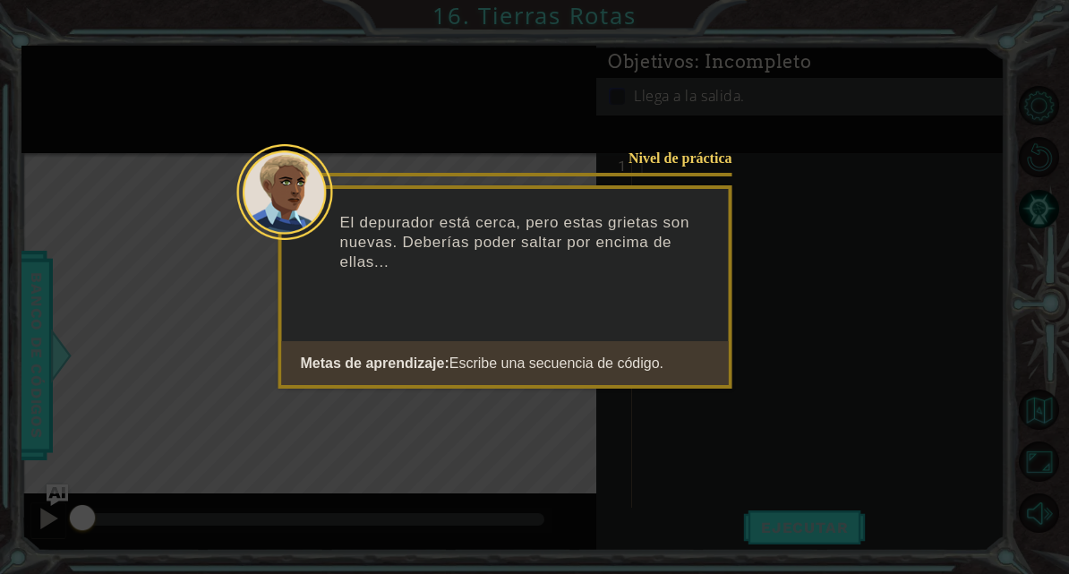
click at [700, 413] on button "Start" at bounding box center [681, 409] width 102 height 29
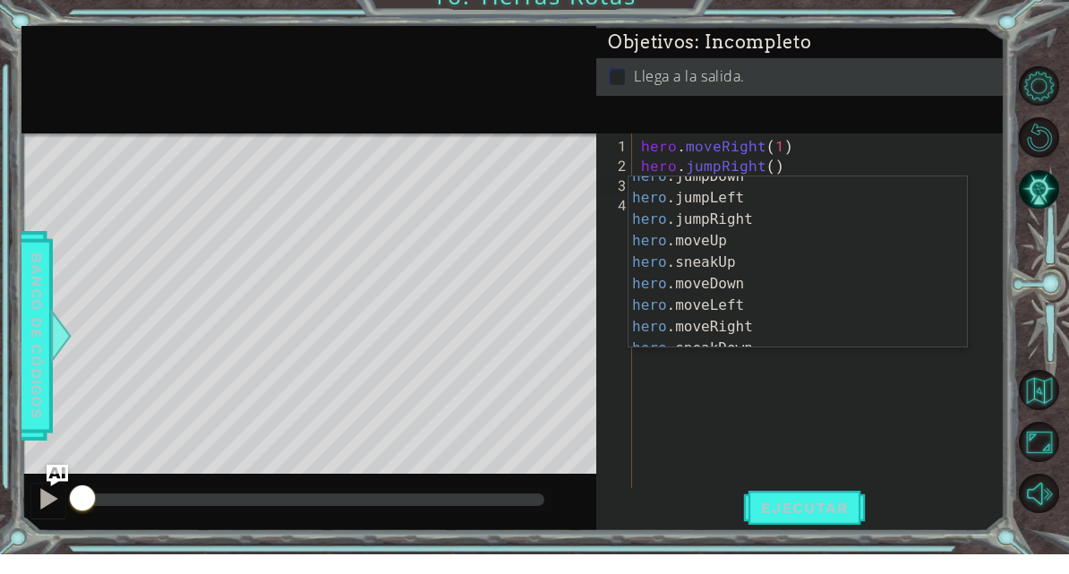
scroll to position [32, 0]
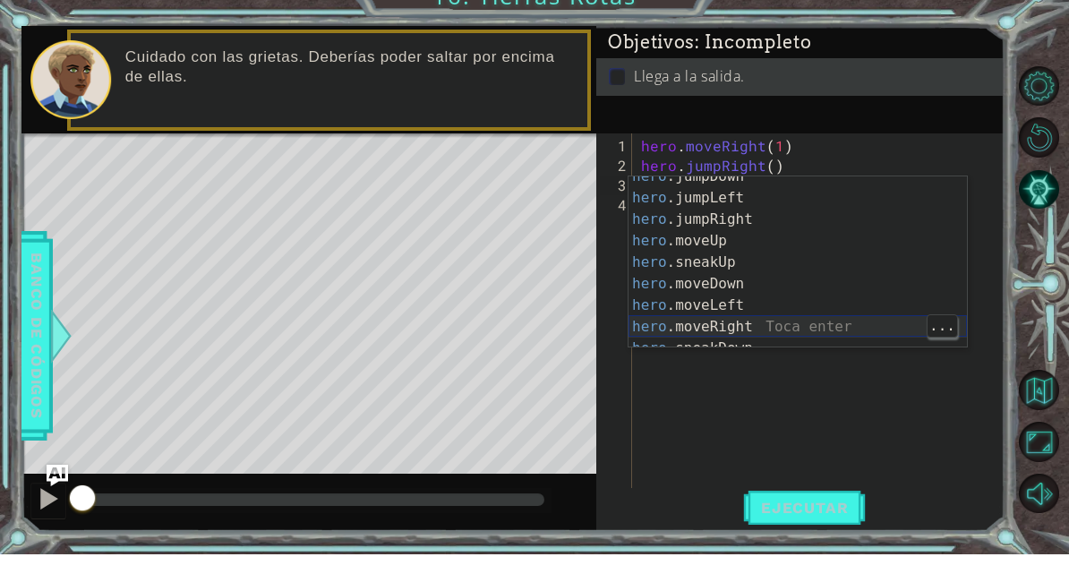
click at [807, 321] on div "hero .jumpDown Toca enter hero .jumpLeft Toca enter hero .jumpRight Toca enter …" at bounding box center [797, 292] width 338 height 215
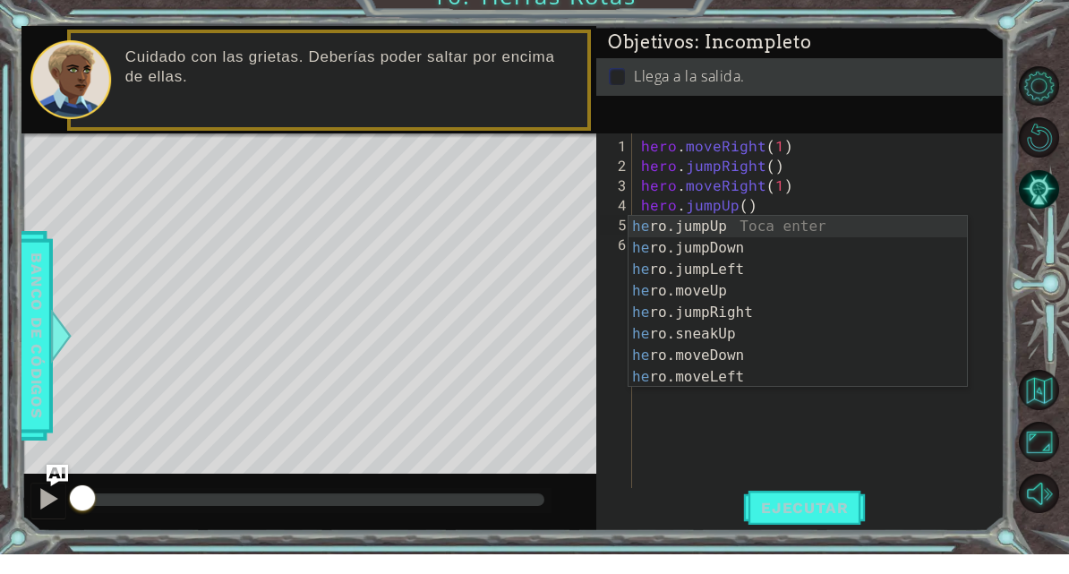
scroll to position [23, 49]
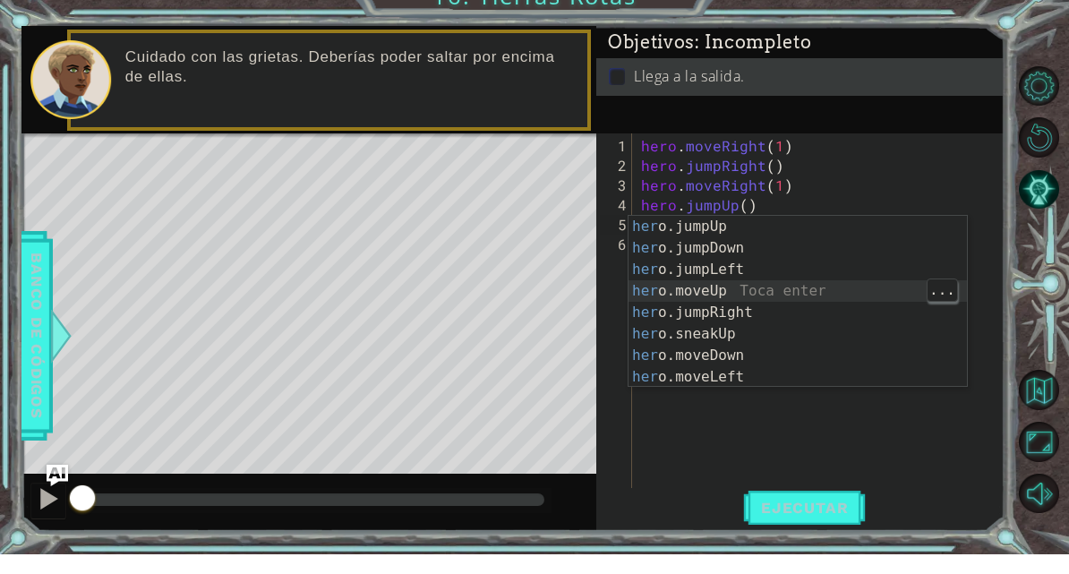
type textarea "abcde fg"
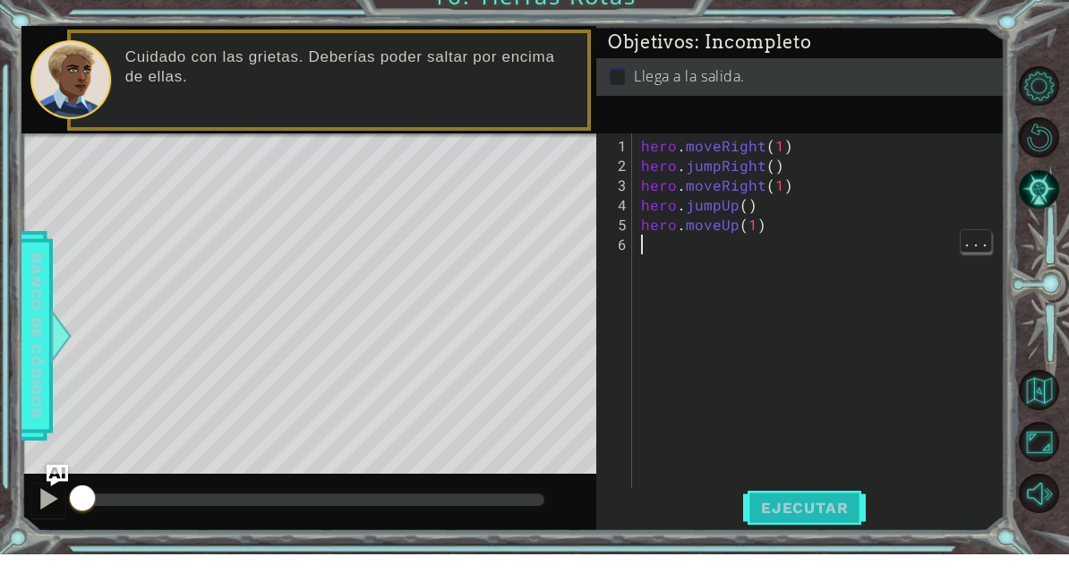
click at [820, 518] on span "Ejecutar" at bounding box center [804, 527] width 123 height 18
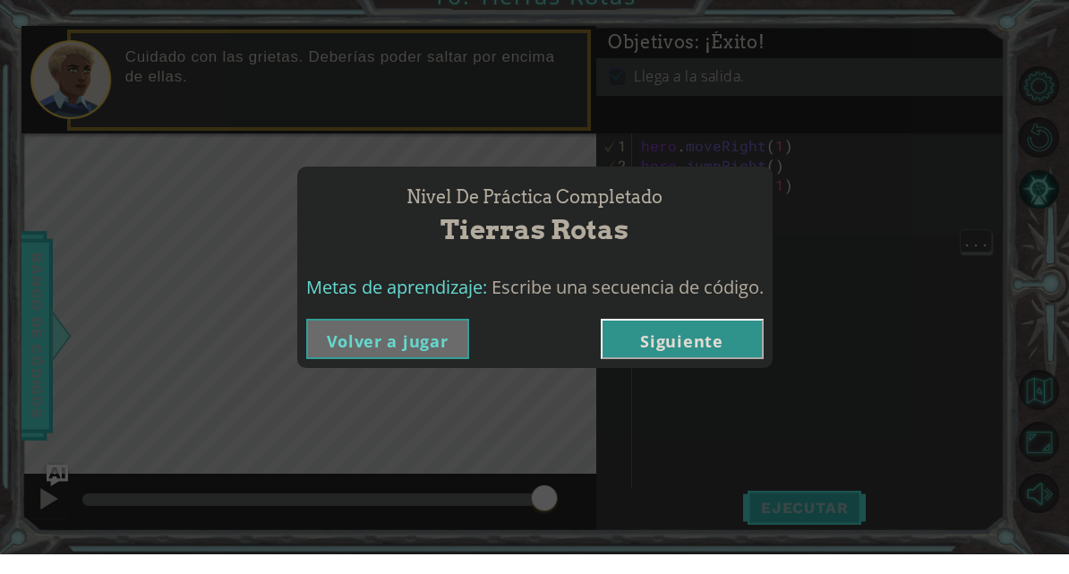
scroll to position [20, 0]
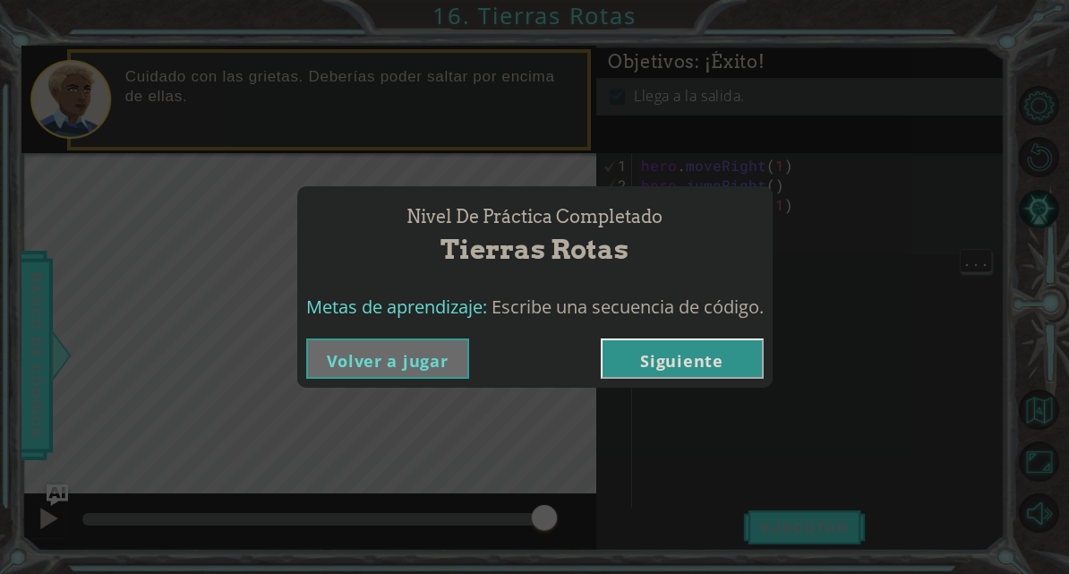
click at [715, 355] on button "Siguiente" at bounding box center [682, 358] width 163 height 40
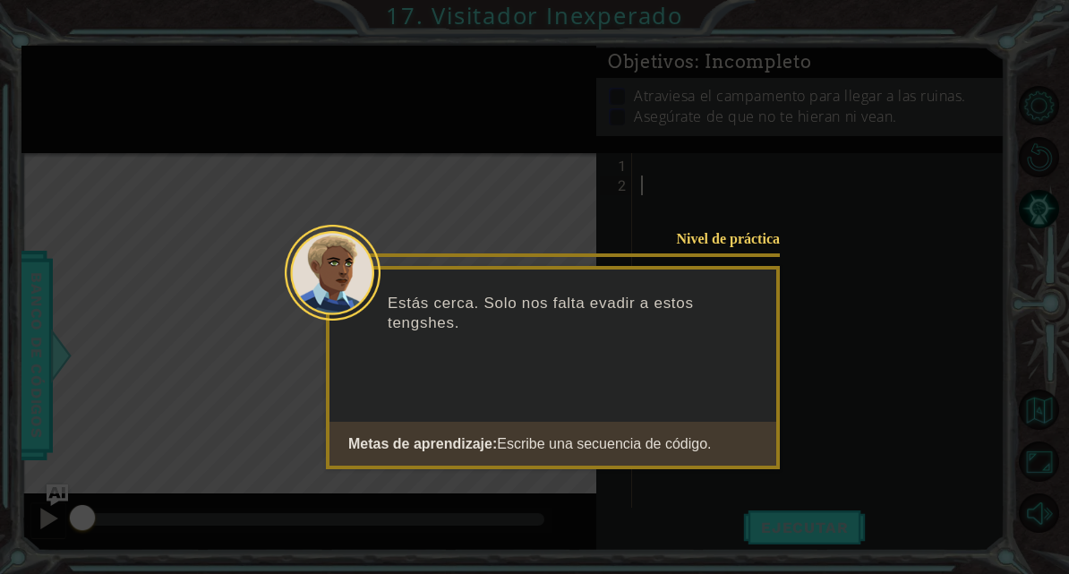
click at [871, 440] on icon at bounding box center [534, 298] width 1069 height 596
click at [715, 482] on button "Start" at bounding box center [729, 489] width 102 height 29
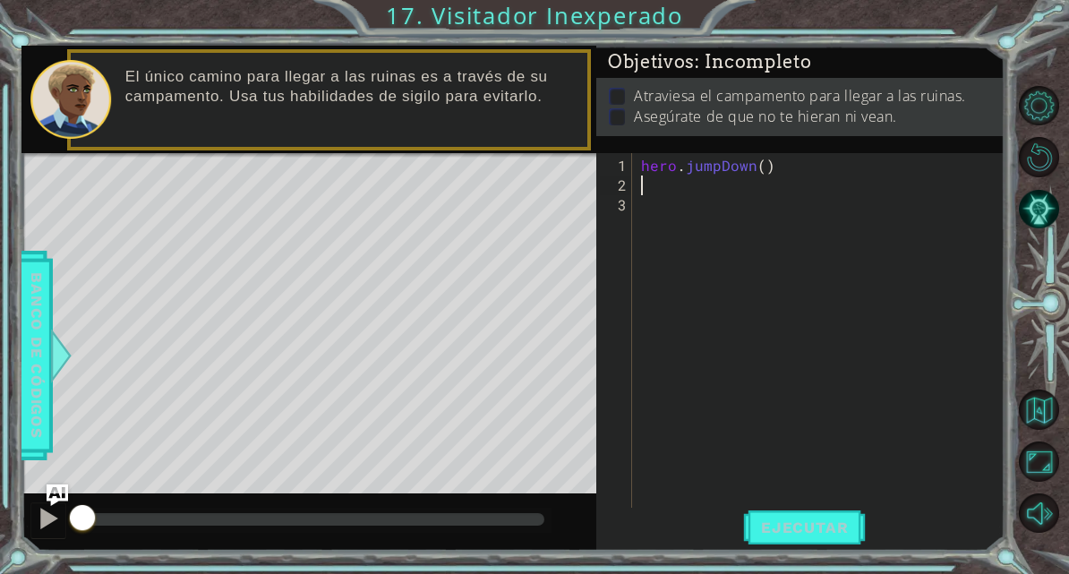
scroll to position [22, 32]
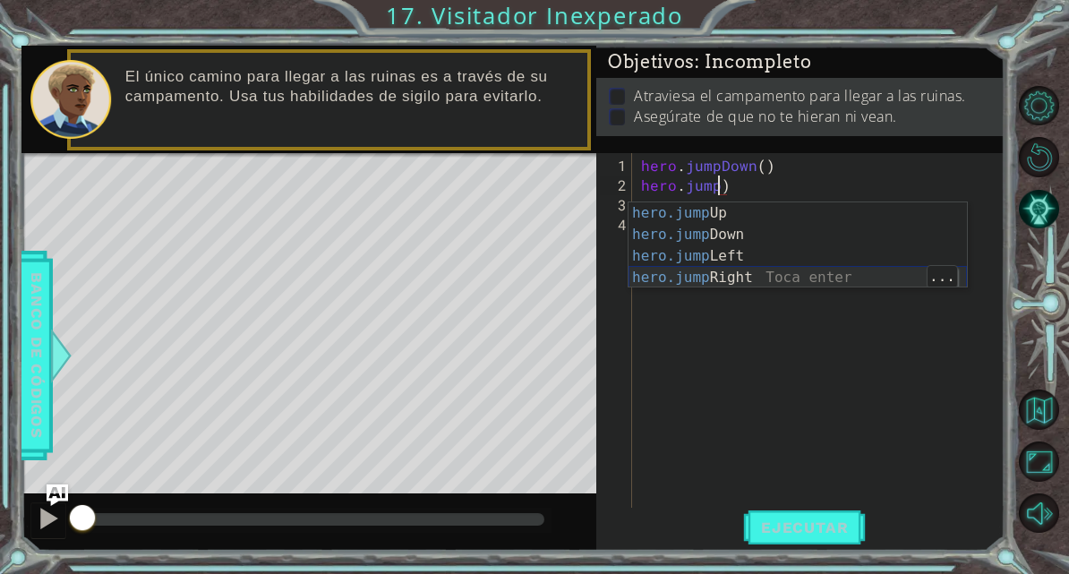
click at [800, 273] on div "hero.jump Up Toca enter hero.jump Down Toca enter hero.jump Left Toca enter her…" at bounding box center [797, 266] width 338 height 129
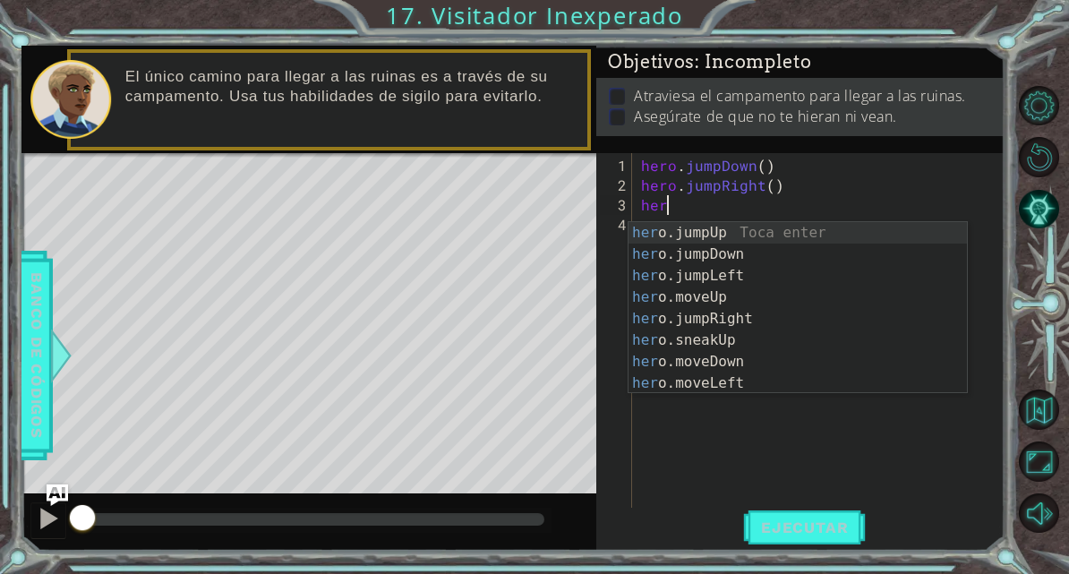
scroll to position [22, 57]
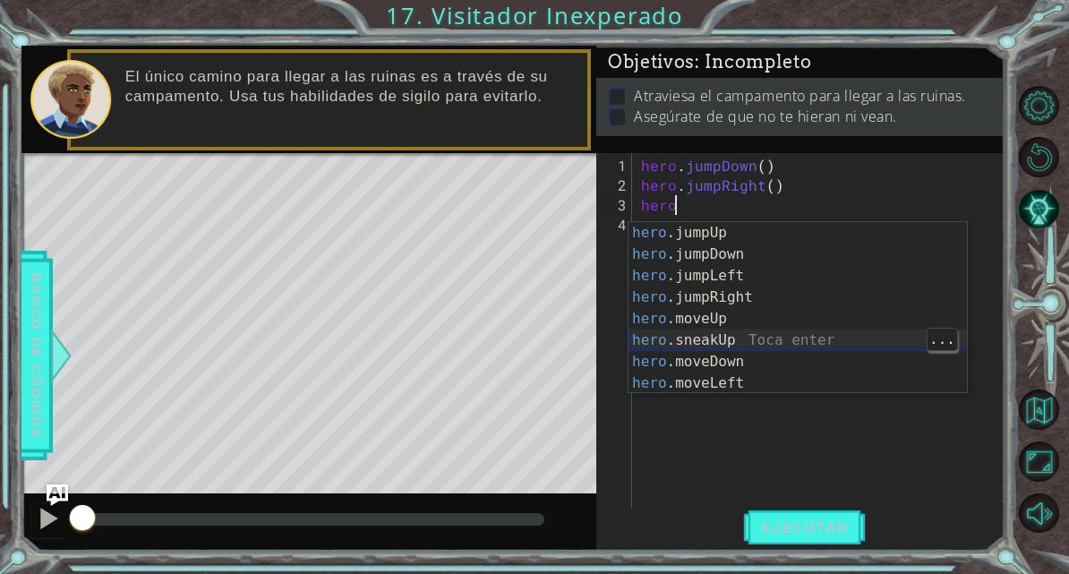
click at [784, 331] on div "hero .jumpUp Toca enter hero .jumpDown Toca enter hero .jumpLeft Toca enter her…" at bounding box center [797, 329] width 338 height 215
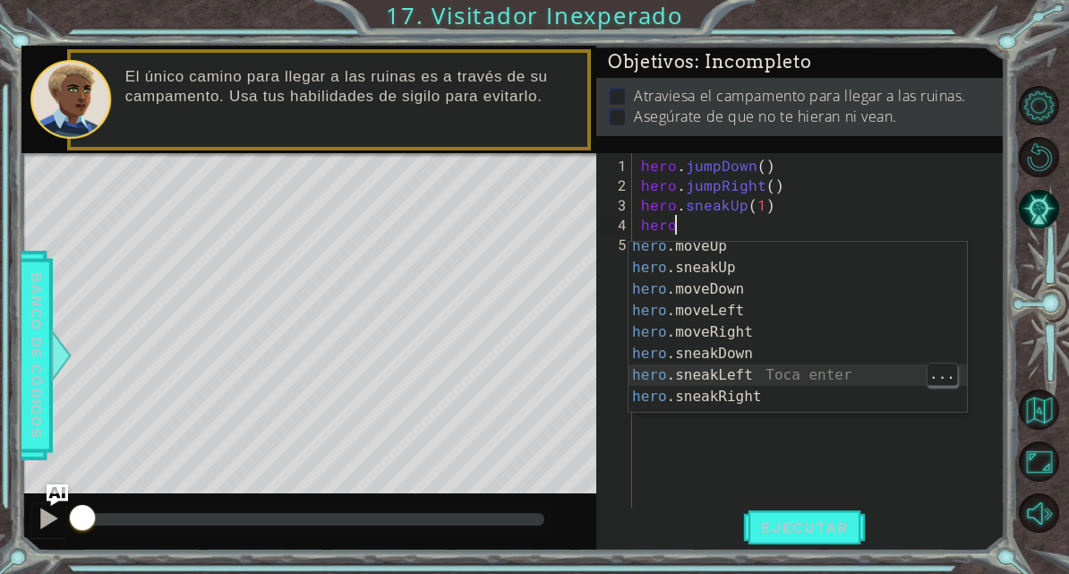
scroll to position [91, 0]
click at [753, 395] on div "hero .moveUp Toca enter hero .sneakUp Toca enter hero .moveDown Toca enter hero…" at bounding box center [797, 342] width 338 height 215
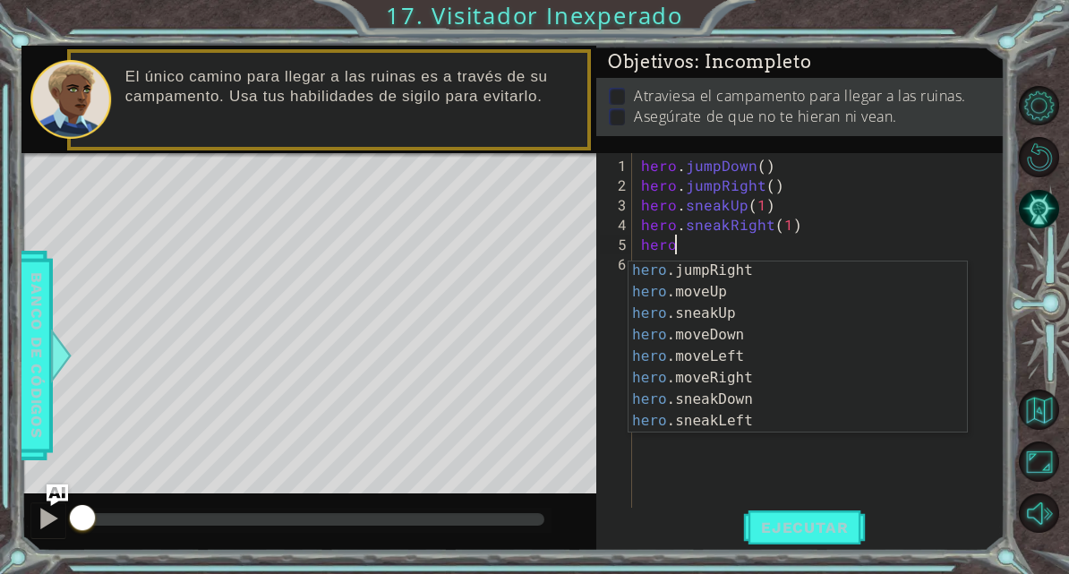
scroll to position [95, 0]
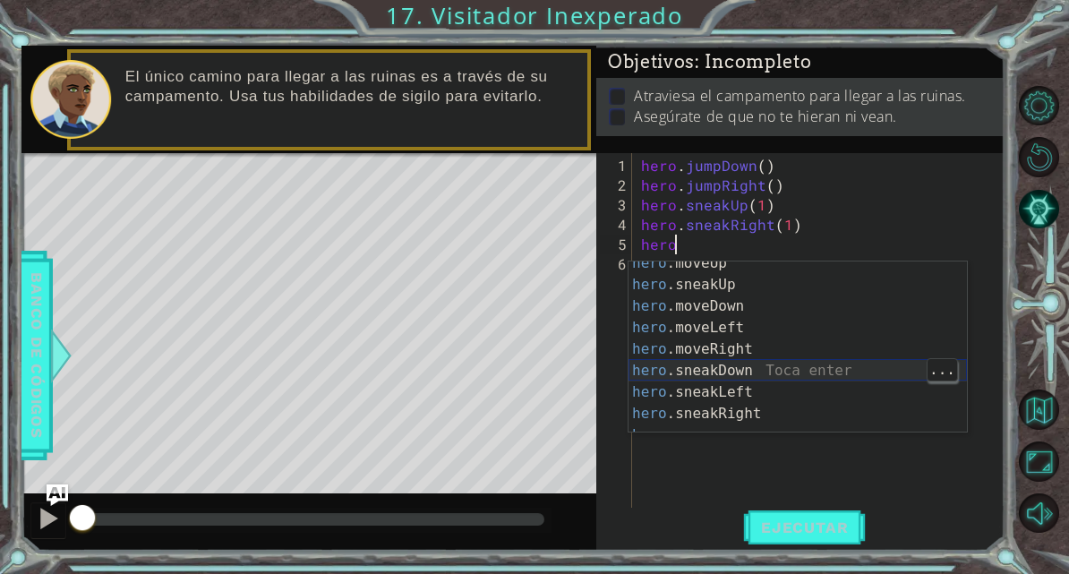
click at [797, 361] on div "hero .moveUp Toca enter hero .sneakUp Toca enter hero .moveDown Toca enter hero…" at bounding box center [797, 359] width 338 height 215
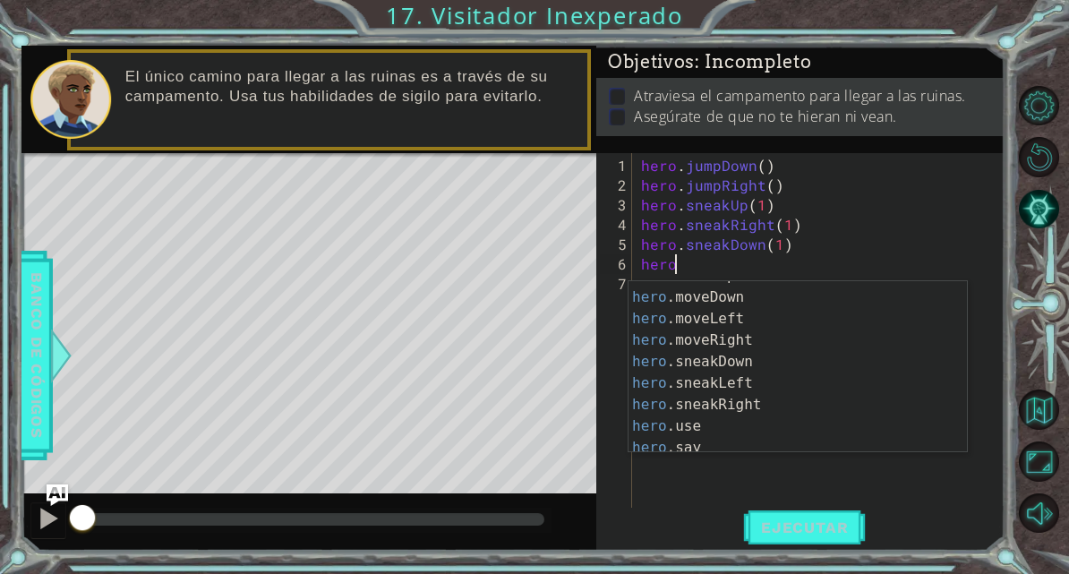
scroll to position [125, 0]
click at [789, 398] on div "hero .sneakUp Toca enter hero .moveDown Toca enter hero .moveLeft Toca enter he…" at bounding box center [797, 370] width 338 height 215
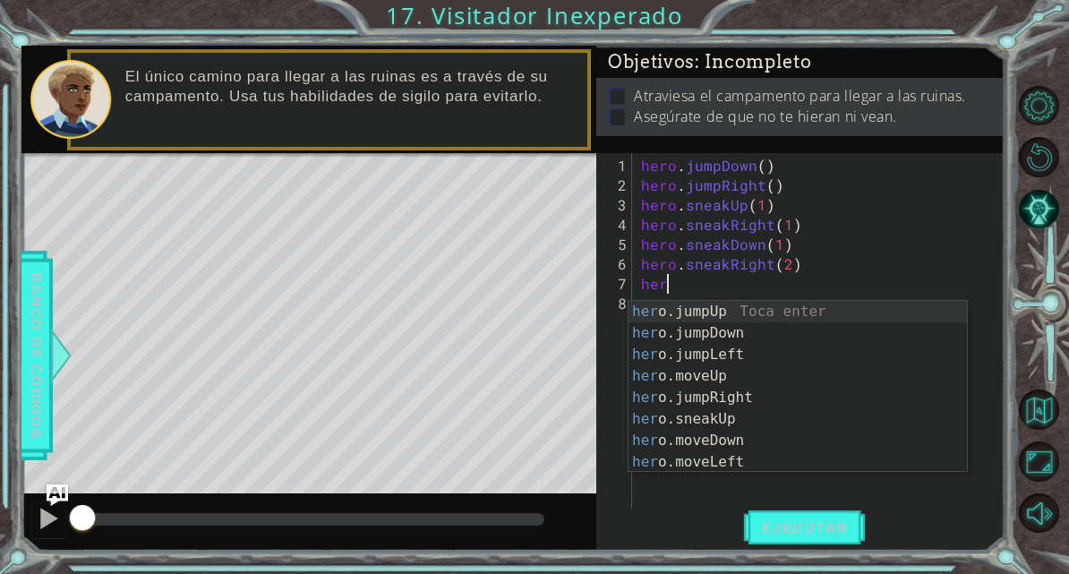
scroll to position [22, 40]
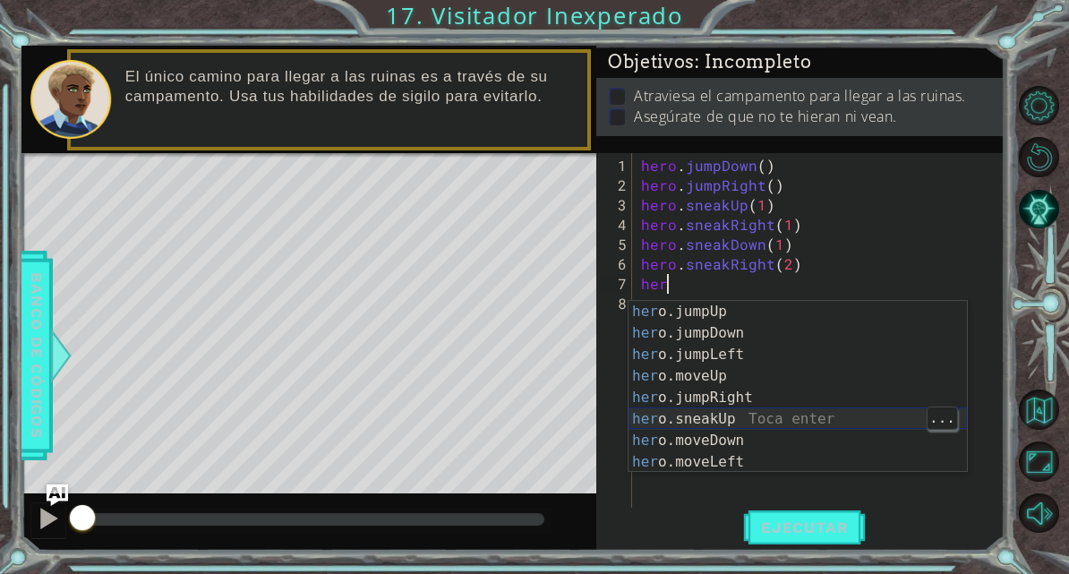
click at [797, 413] on div "her o.jumpUp Toca enter her o.jumpDown Toca enter her o.jumpLeft Toca enter her…" at bounding box center [797, 408] width 338 height 215
type textarea "abcde fg"
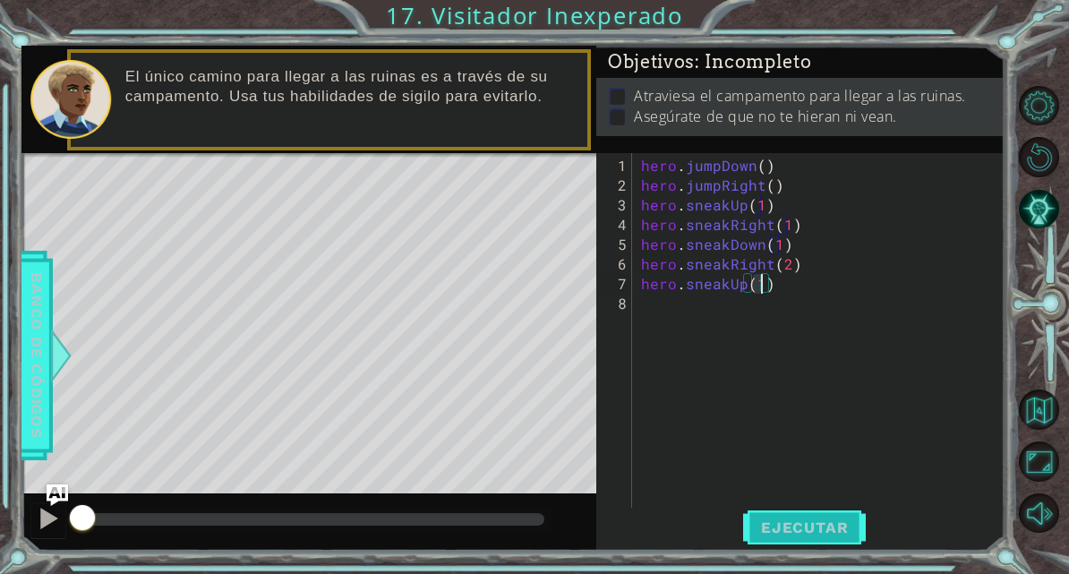
click at [835, 536] on span "Ejecutar" at bounding box center [804, 527] width 123 height 18
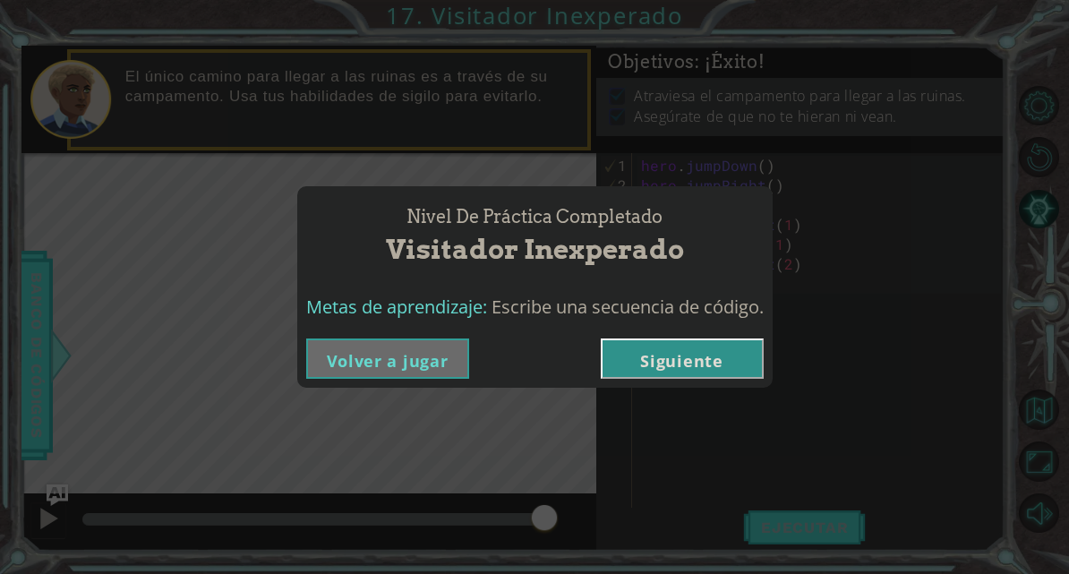
click at [716, 361] on button "Siguiente" at bounding box center [682, 358] width 163 height 40
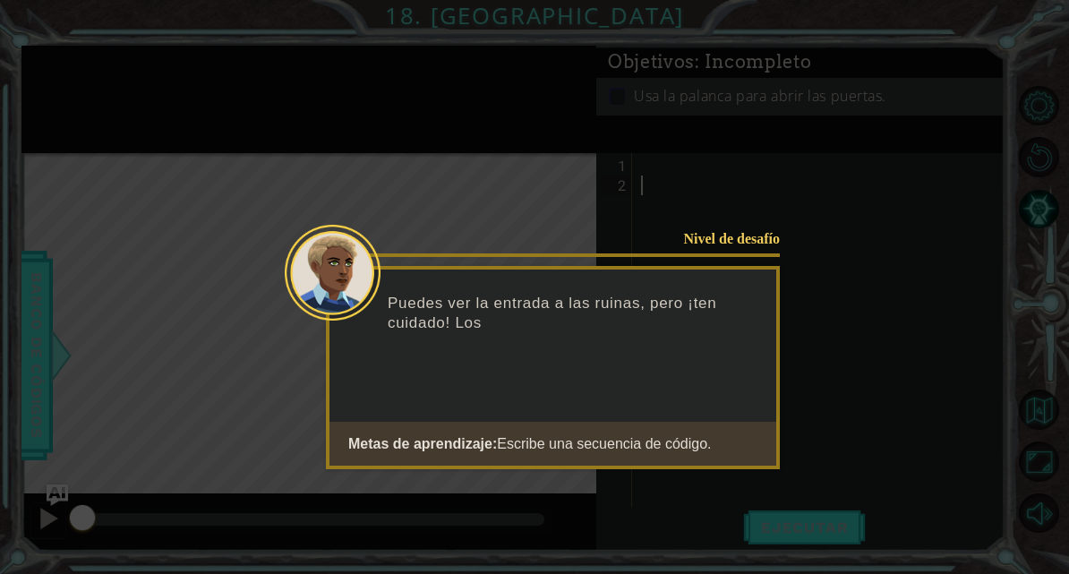
click at [841, 452] on icon at bounding box center [534, 298] width 1069 height 596
click at [845, 449] on icon at bounding box center [534, 298] width 1069 height 596
click at [846, 457] on icon at bounding box center [534, 298] width 1069 height 596
click at [854, 457] on icon at bounding box center [534, 298] width 1069 height 596
click at [835, 471] on icon at bounding box center [534, 298] width 1069 height 596
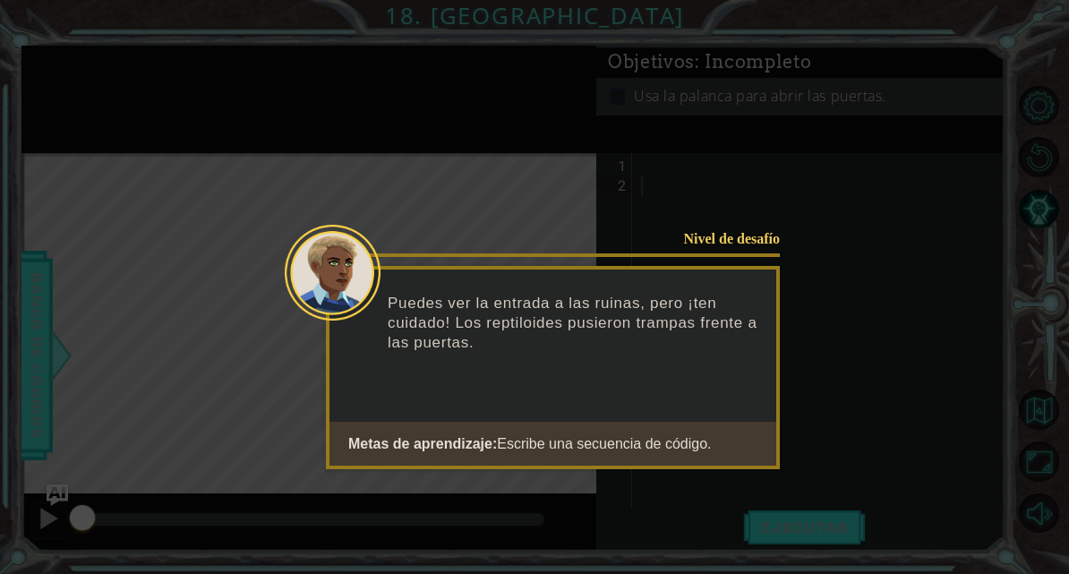
click at [720, 503] on button "Start" at bounding box center [729, 489] width 102 height 29
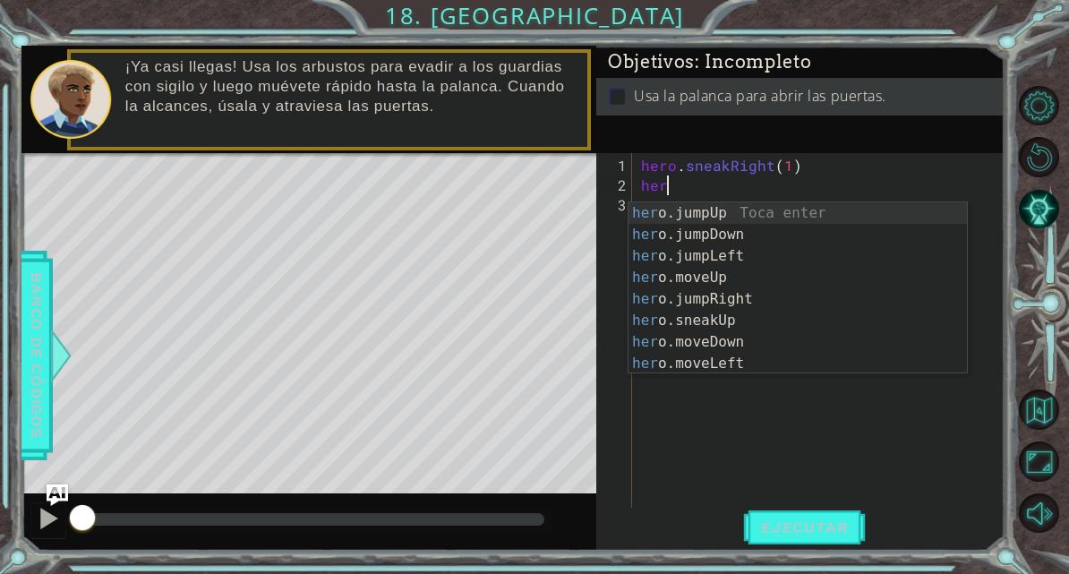
scroll to position [22, 49]
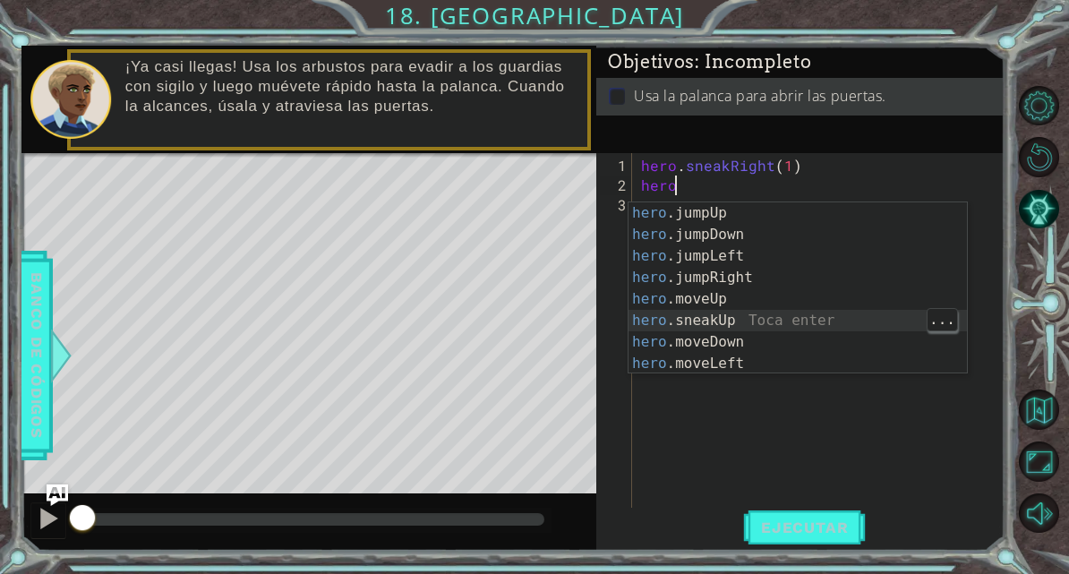
click at [787, 319] on div "hero .jumpUp Toca enter hero .jumpDown Toca enter hero .jumpLeft Toca enter her…" at bounding box center [797, 309] width 338 height 215
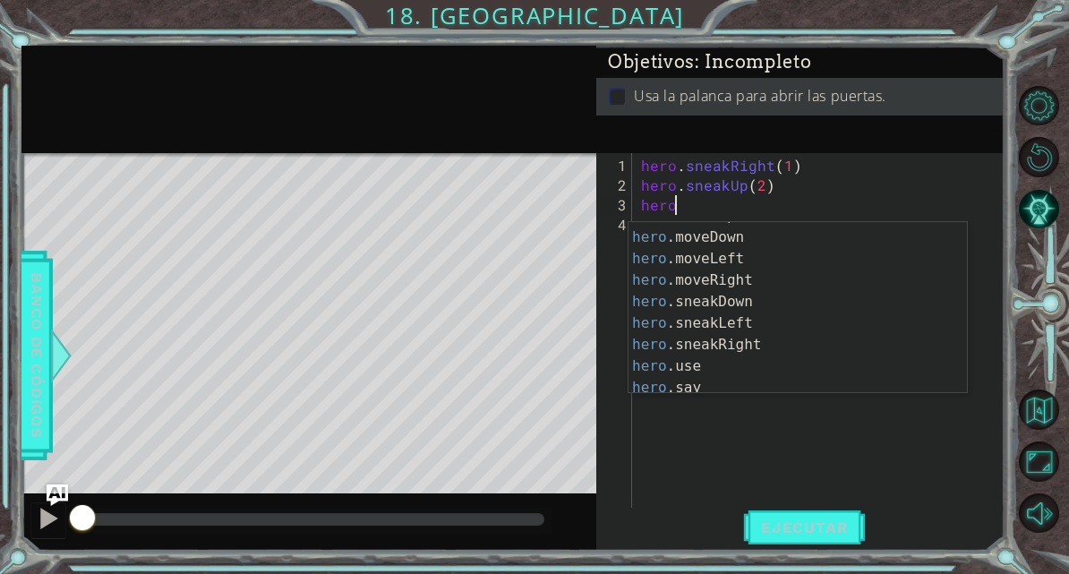
scroll to position [124, 0]
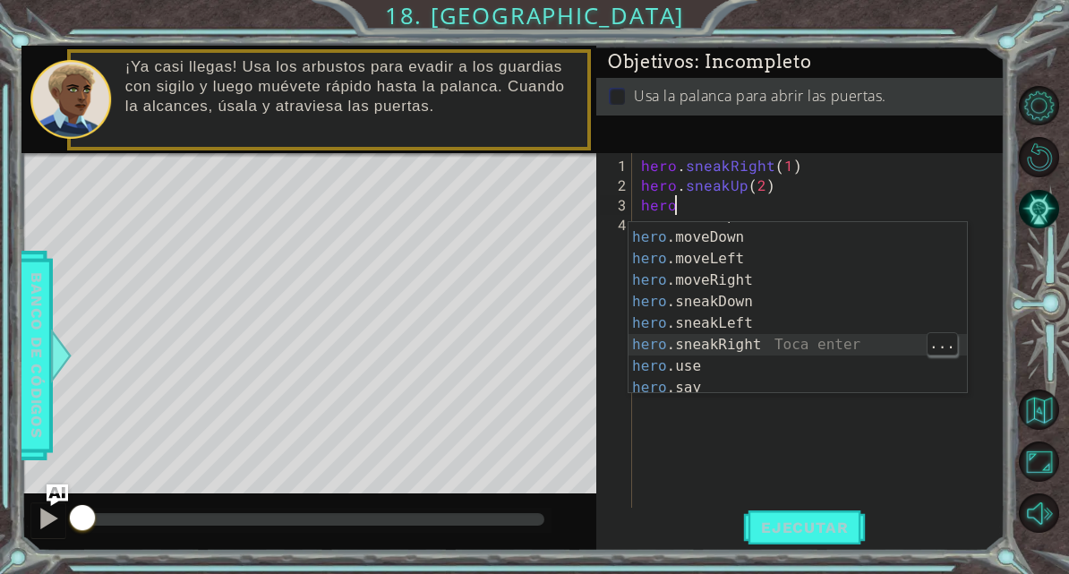
click at [820, 342] on div "hero .sneakUp Toca enter hero .moveDown Toca enter hero .moveLeft Toca enter he…" at bounding box center [797, 312] width 338 height 215
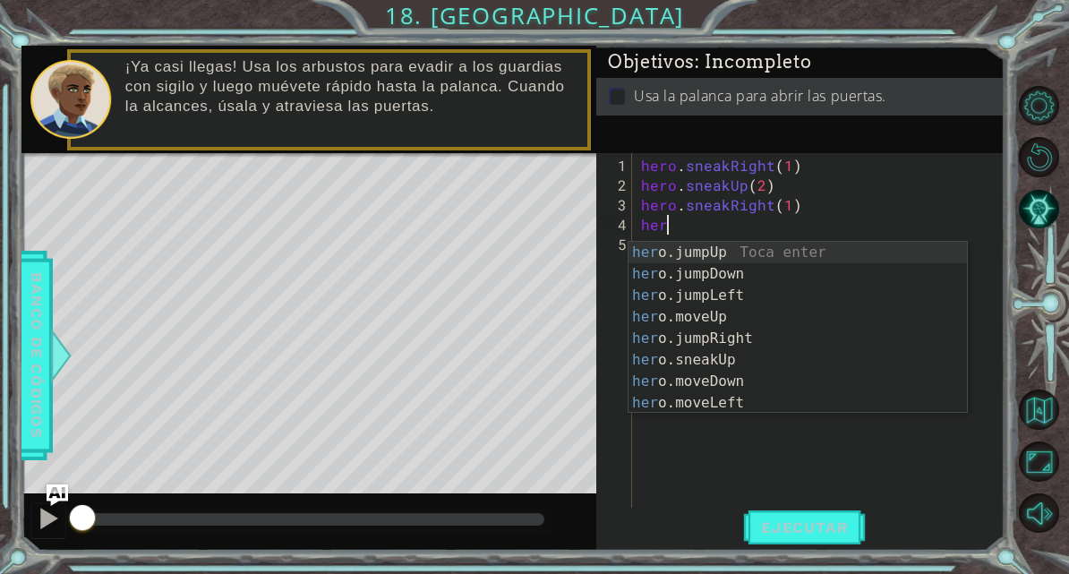
scroll to position [22, 49]
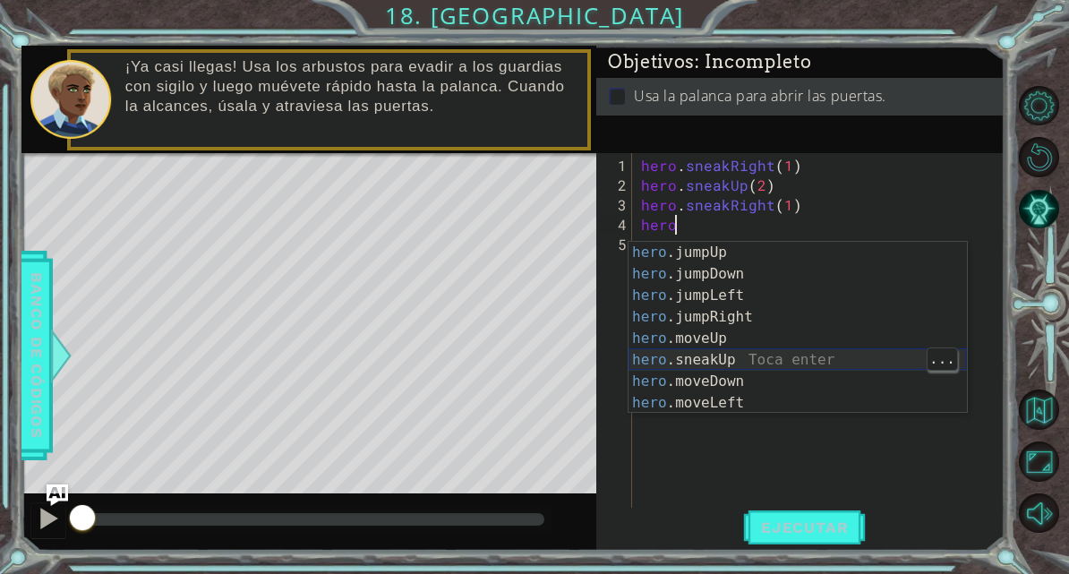
click at [774, 362] on div "hero .jumpUp Toca enter hero .jumpDown Toca enter hero .jumpLeft Toca enter her…" at bounding box center [797, 349] width 338 height 215
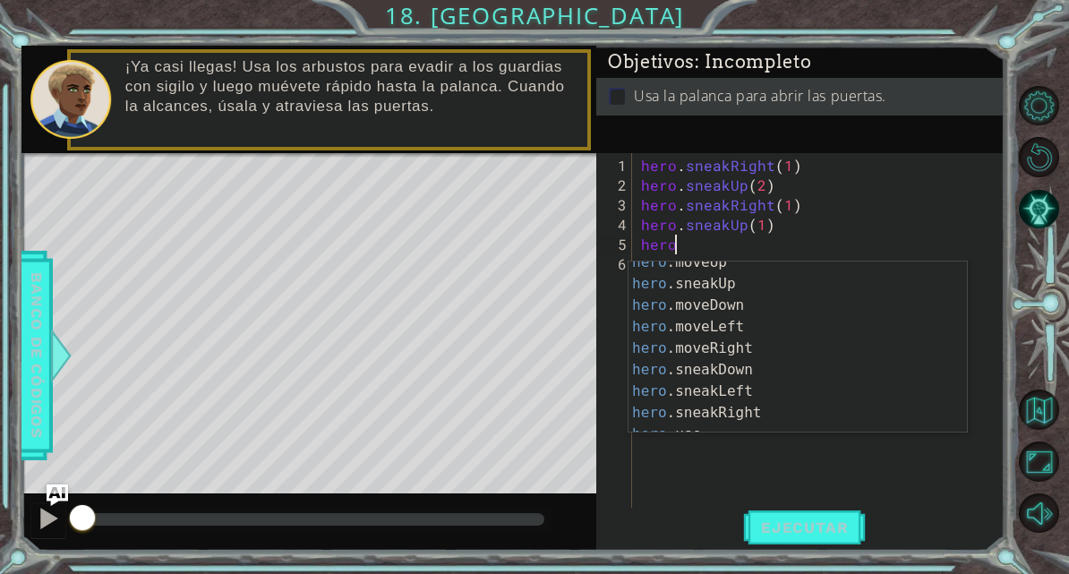
scroll to position [98, 0]
click at [780, 418] on div "hero .moveUp Toca enter hero .sneakUp Toca enter hero .moveDown Toca enter hero…" at bounding box center [797, 356] width 338 height 215
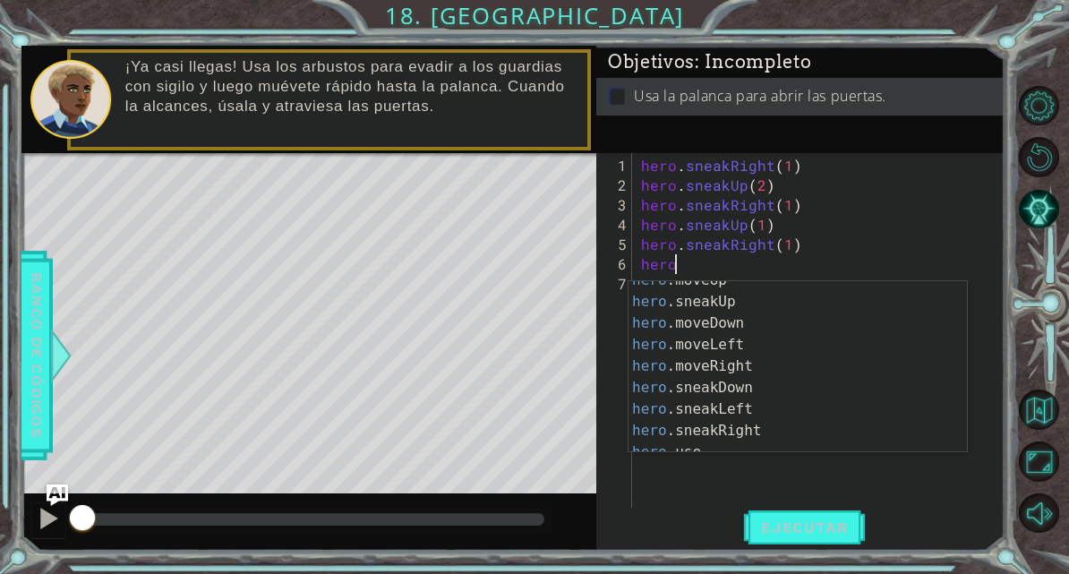
scroll to position [101, 0]
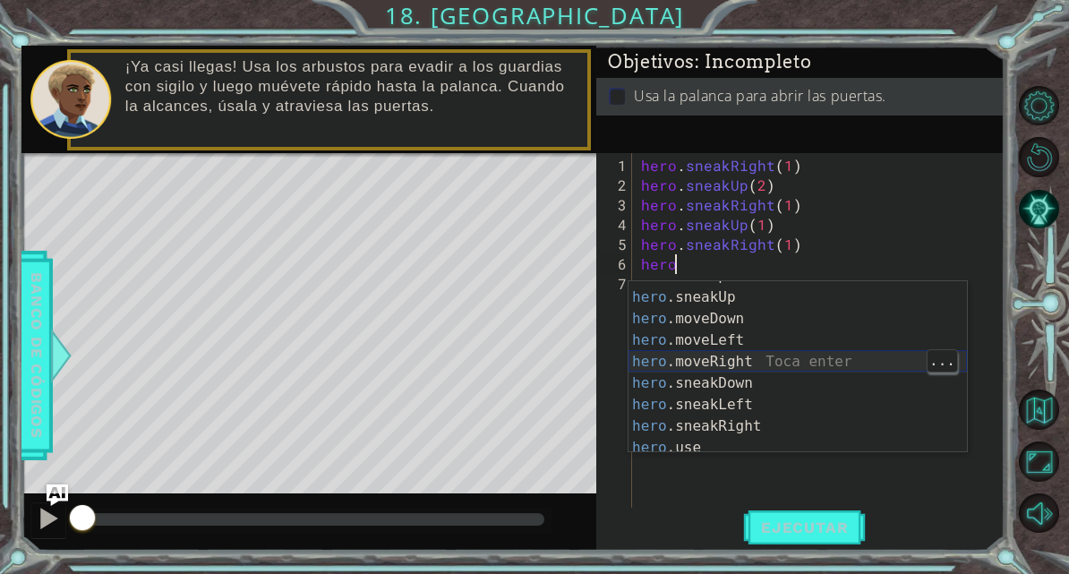
click at [752, 363] on div "hero .moveUp Toca enter hero .sneakUp Toca enter hero .moveDown Toca enter hero…" at bounding box center [797, 372] width 338 height 215
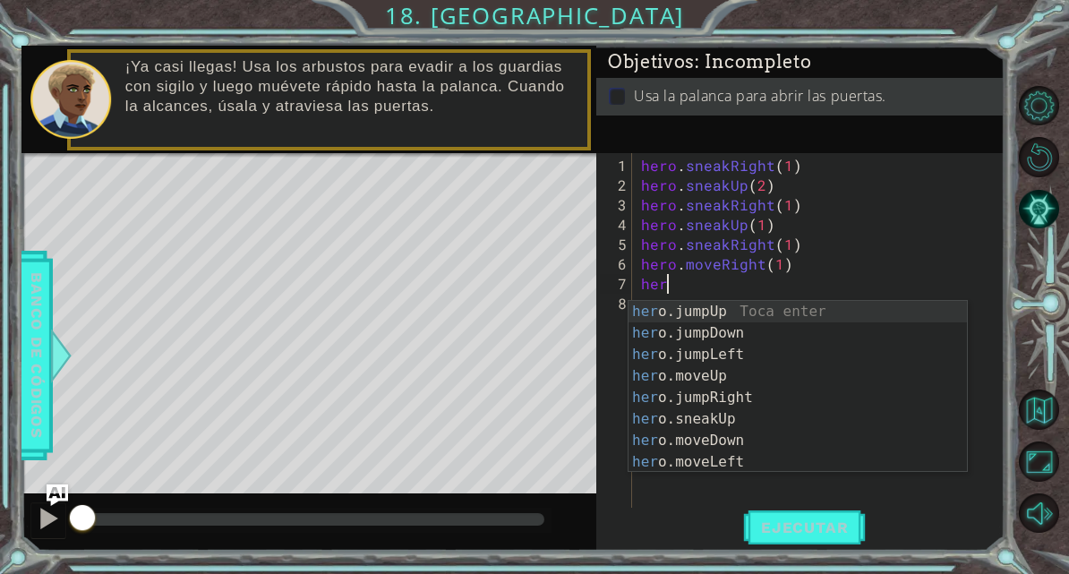
scroll to position [22, 49]
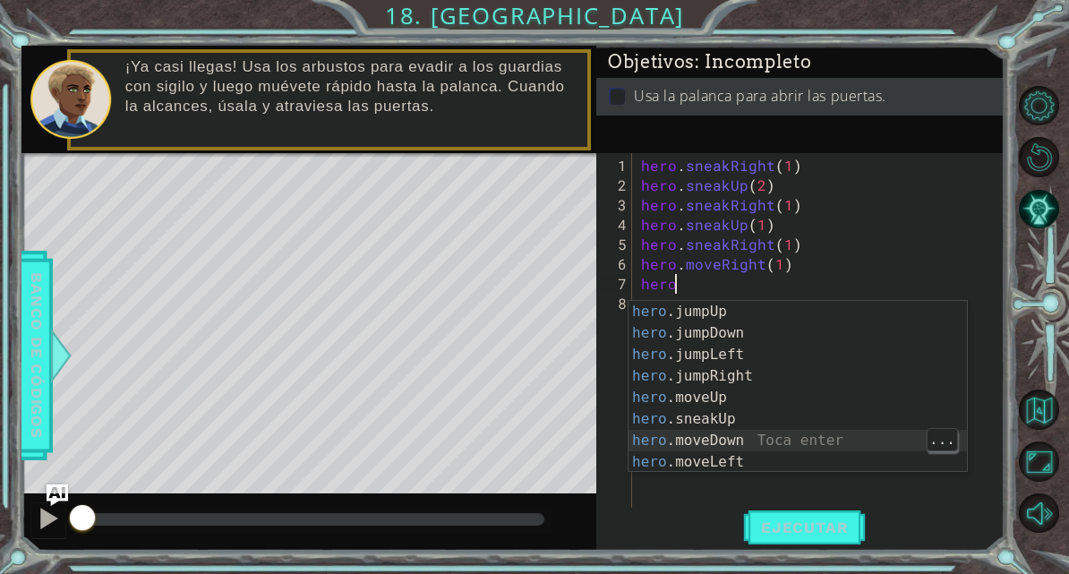
click at [757, 436] on div "hero .jumpUp Toca enter hero .jumpDown Toca enter hero .jumpLeft Toca enter her…" at bounding box center [797, 408] width 338 height 215
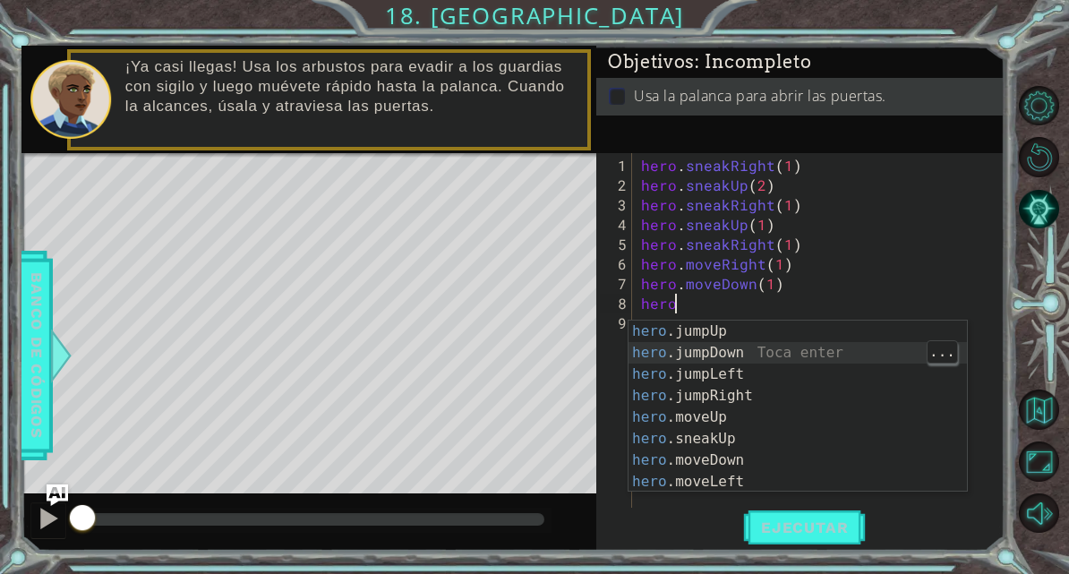
click at [797, 351] on div "hero .jumpUp Toca enter hero .jumpDown Toca enter hero .jumpLeft Toca enter her…" at bounding box center [797, 428] width 338 height 215
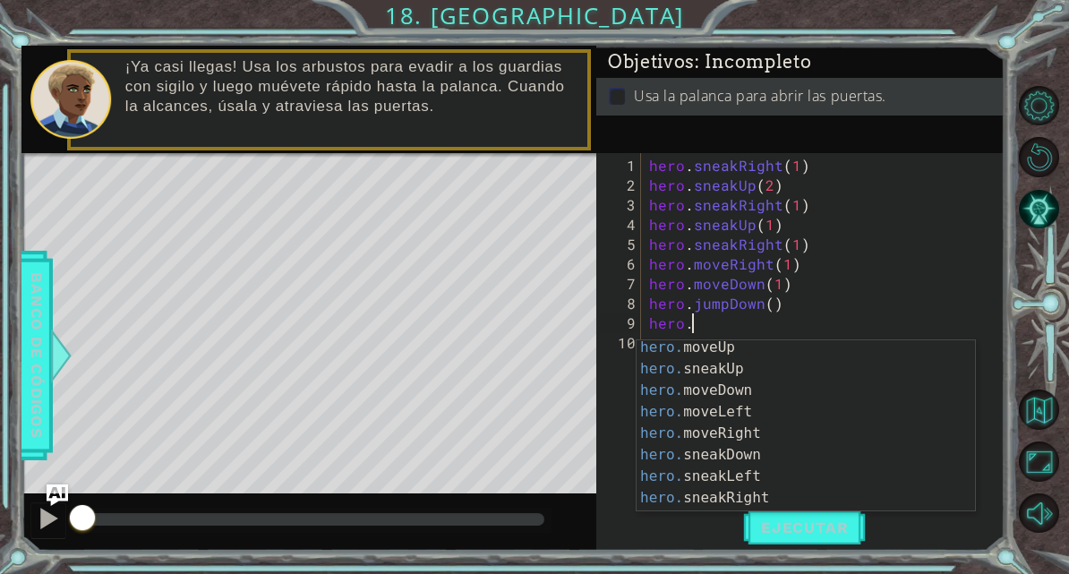
scroll to position [96, 0]
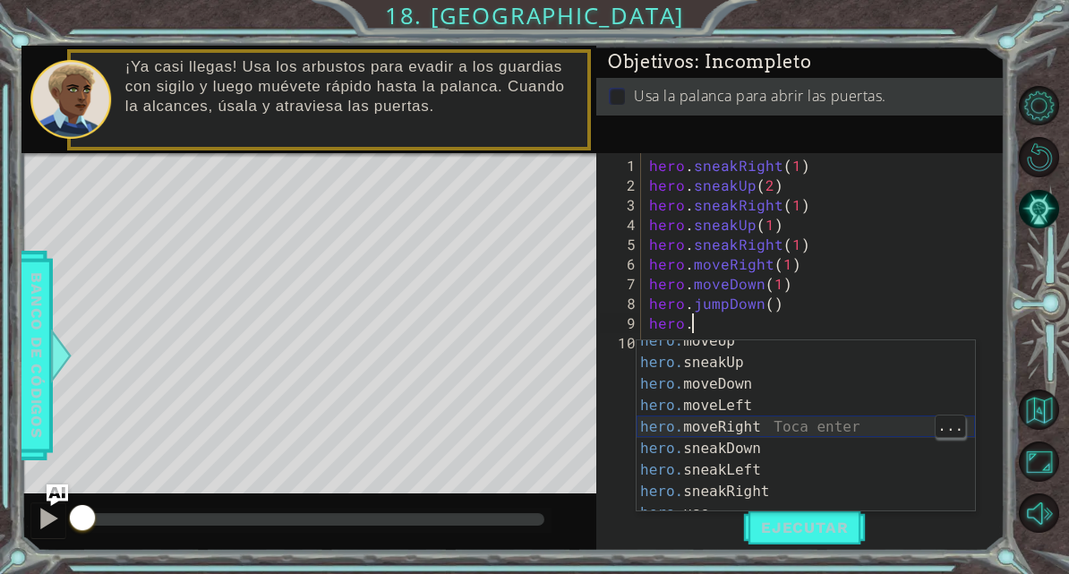
click at [770, 431] on div "hero. moveUp Toca enter hero. sneakUp Toca enter hero. moveDown Toca enter hero…" at bounding box center [806, 437] width 338 height 215
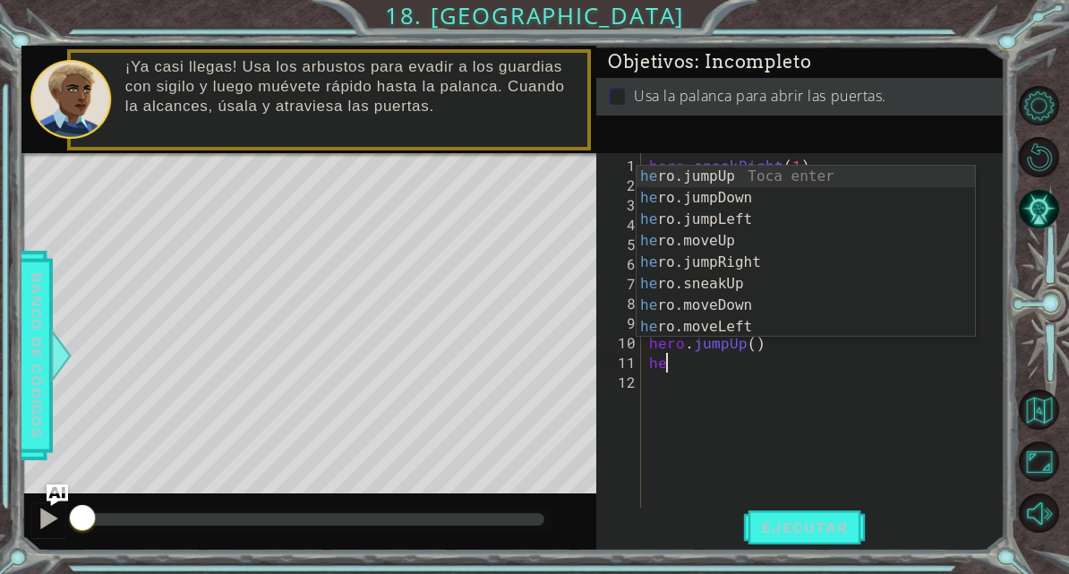
scroll to position [22, 49]
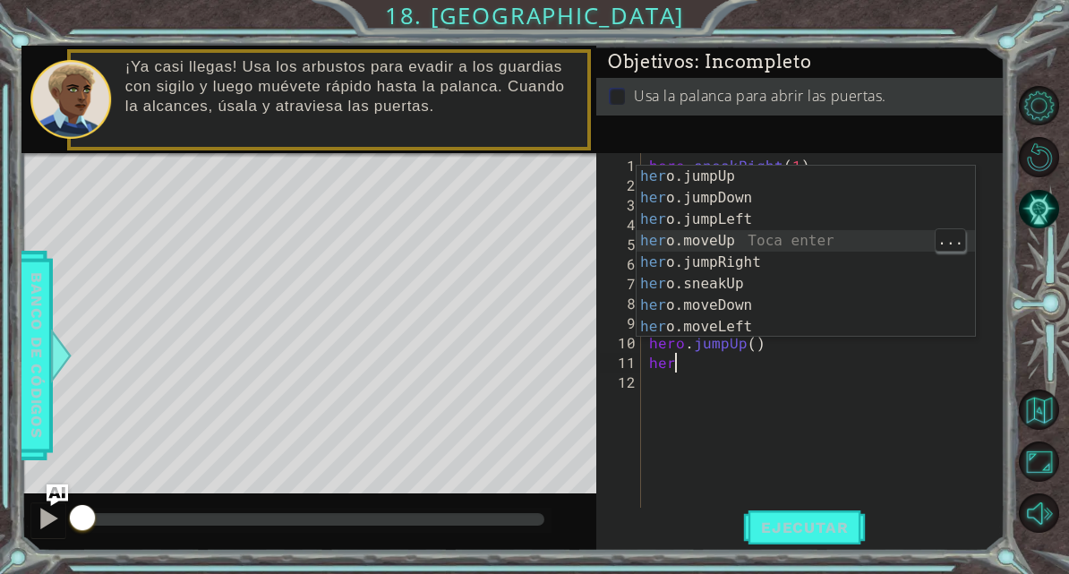
click at [760, 261] on div "her o.jumpUp Toca enter her o.jumpDown Toca enter her o.jumpLeft Toca enter her…" at bounding box center [806, 273] width 338 height 215
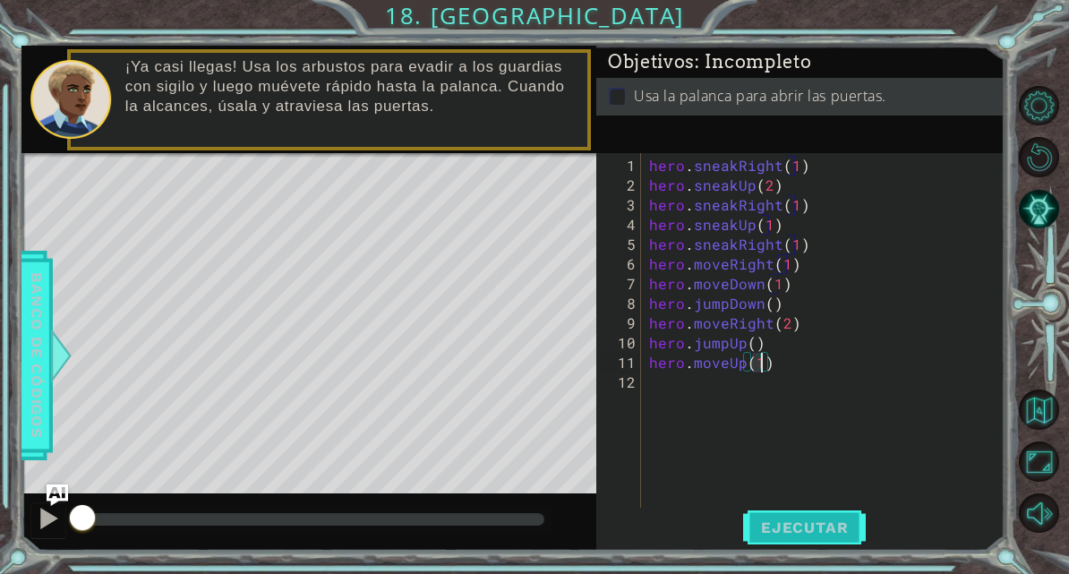
click at [826, 536] on span "Ejecutar" at bounding box center [804, 527] width 123 height 18
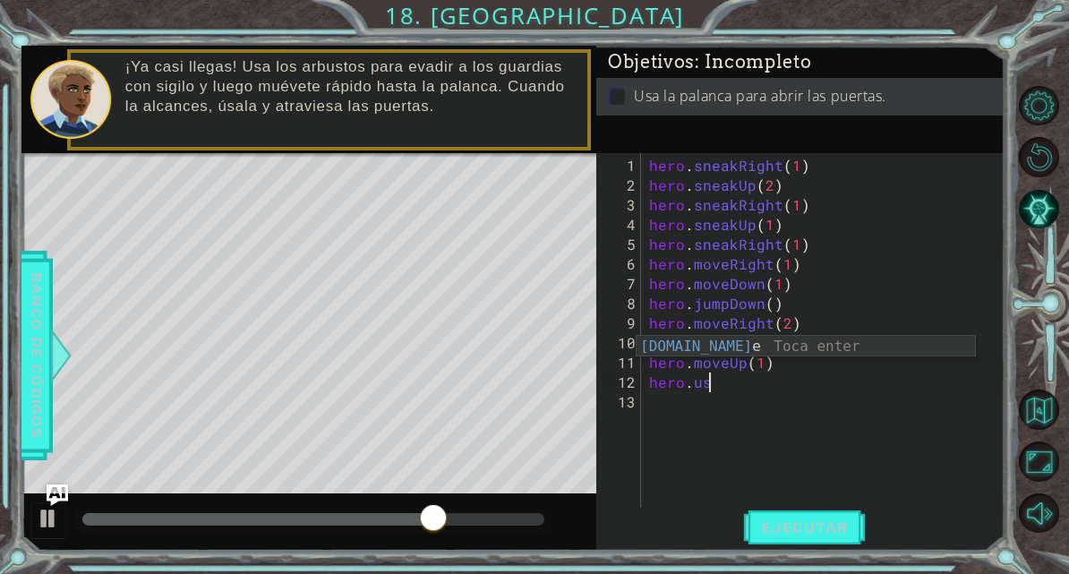
scroll to position [22, 75]
click at [784, 366] on div "[DOMAIN_NAME] e Toca enter" at bounding box center [806, 368] width 338 height 64
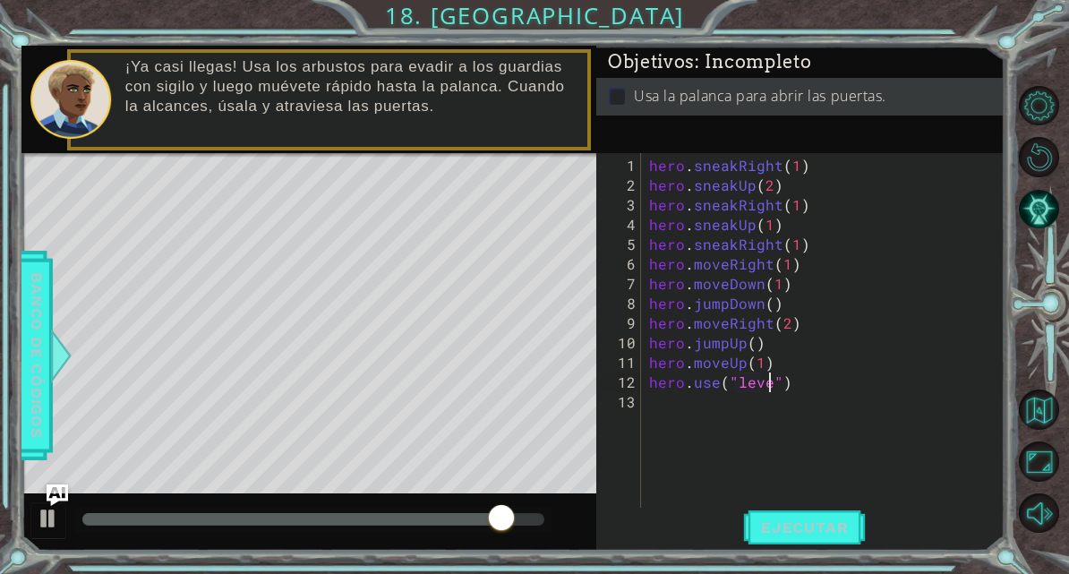
scroll to position [22, 66]
type textarea "abcde fg"
click at [615, 372] on div "11" at bounding box center [621, 363] width 40 height 20
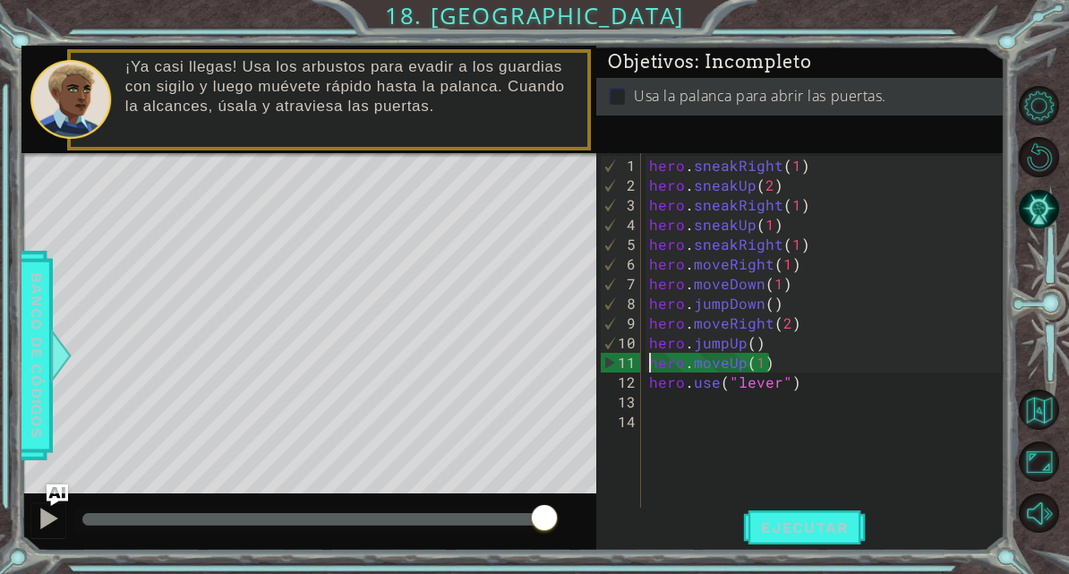
click at [619, 366] on div "11" at bounding box center [621, 363] width 40 height 20
click at [817, 397] on div "hero . sneakRight ( 1 ) hero . sneakUp ( 2 ) hero . sneakRight ( 1 ) hero . sne…" at bounding box center [827, 353] width 364 height 394
click at [789, 433] on div "hero . sneakRight ( 1 ) hero . sneakUp ( 2 ) hero . sneakRight ( 1 ) hero . sne…" at bounding box center [827, 353] width 364 height 394
click at [834, 536] on span "Ejecutar" at bounding box center [804, 527] width 123 height 18
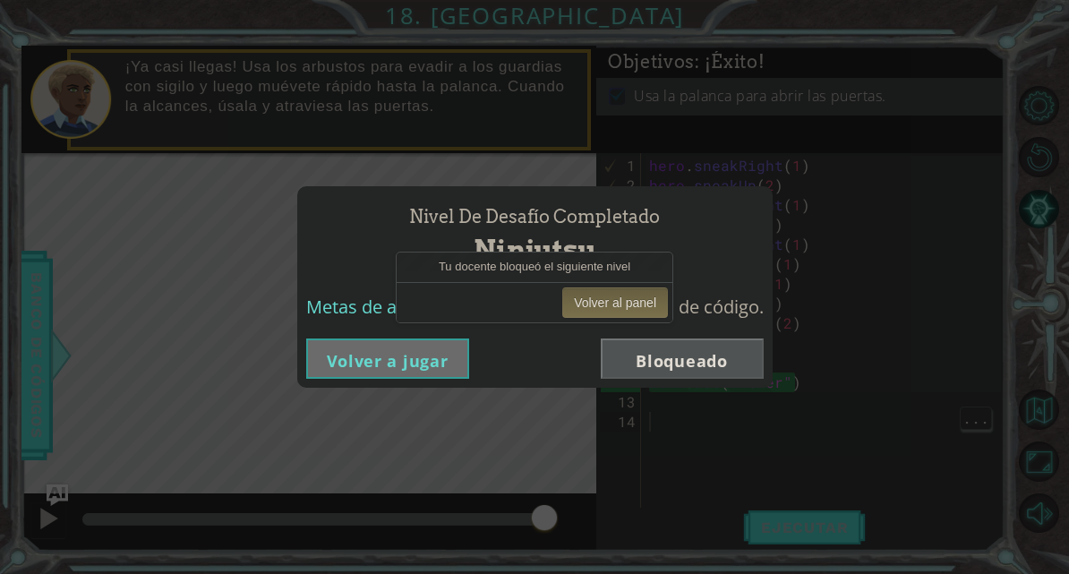
click at [588, 412] on div "Nivel de desafío Completado Ninjutsu Metas de aprendizaje: Escribe una secuenci…" at bounding box center [534, 287] width 1069 height 574
click at [449, 371] on button "Volver a jugar" at bounding box center [387, 358] width 163 height 40
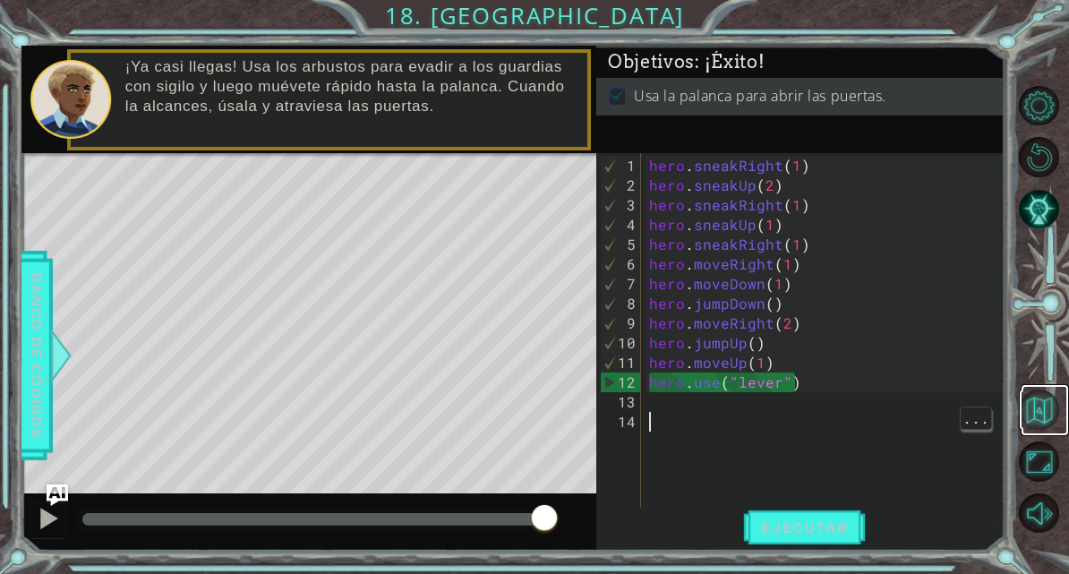
click at [1039, 430] on button "Volver al mapa" at bounding box center [1039, 409] width 40 height 40
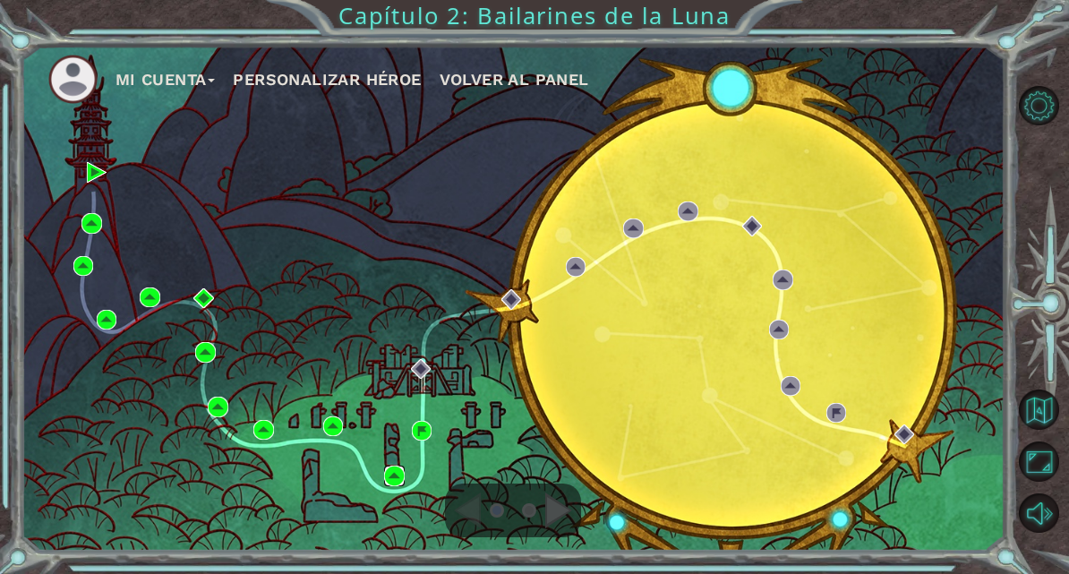
click at [394, 485] on img at bounding box center [394, 476] width 20 height 20
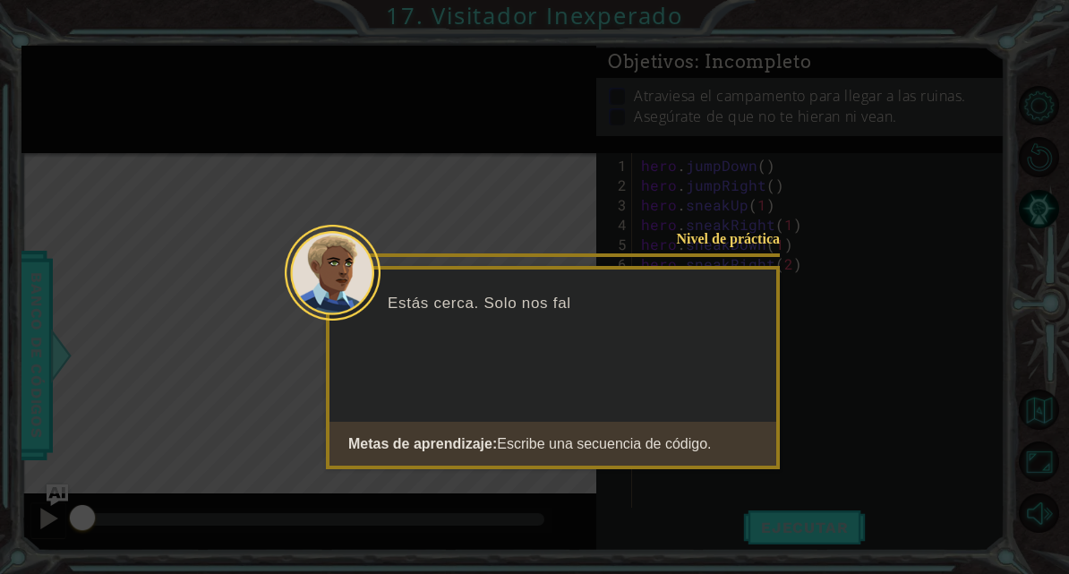
click at [227, 395] on icon at bounding box center [534, 298] width 1069 height 596
click at [711, 502] on button "Start" at bounding box center [729, 489] width 102 height 29
